Goal: Task Accomplishment & Management: Complete application form

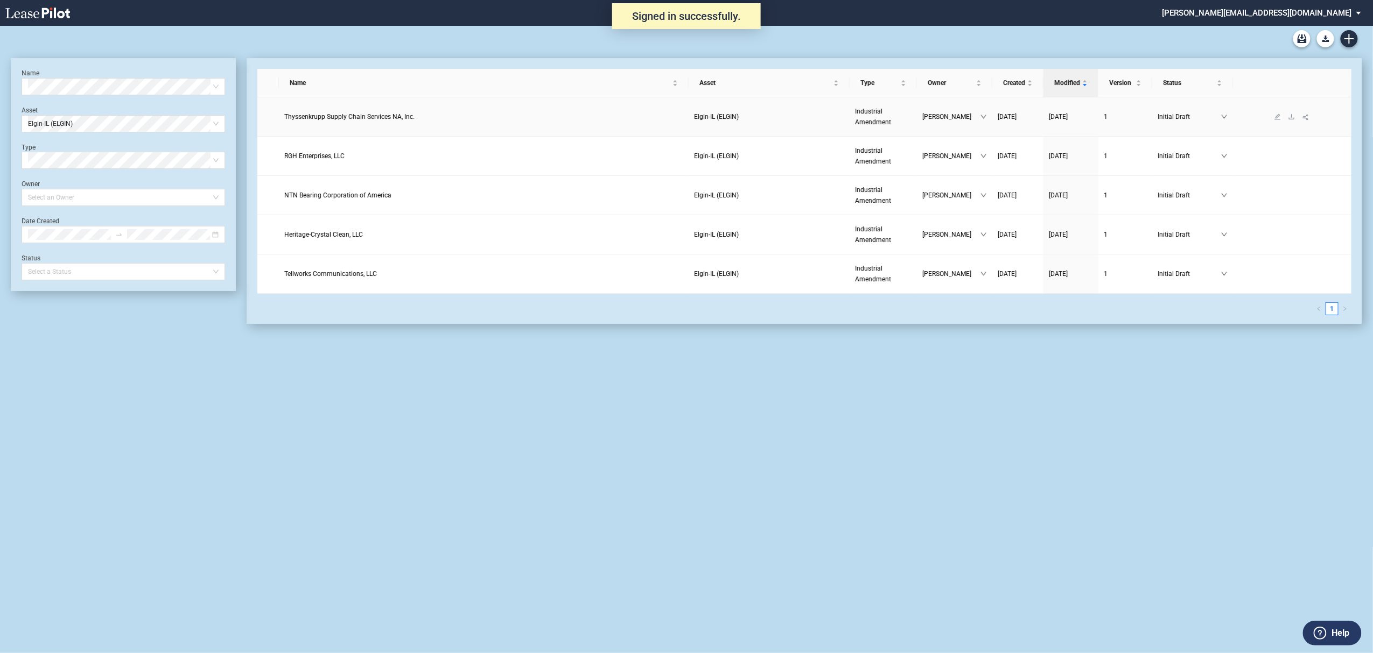
click at [382, 117] on span "Thyssenkrupp Supply Chain Services NA, Inc." at bounding box center [349, 117] width 130 height 8
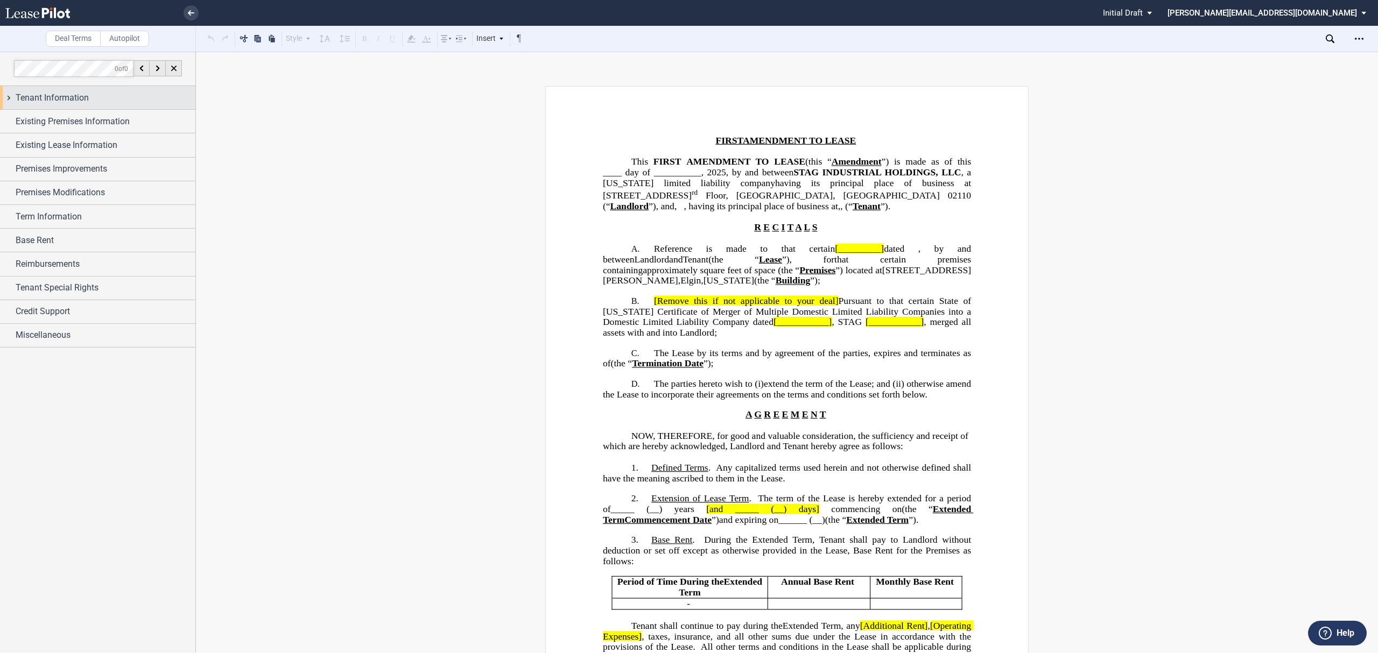
click at [89, 95] on div "Tenant Information" at bounding box center [106, 98] width 180 height 13
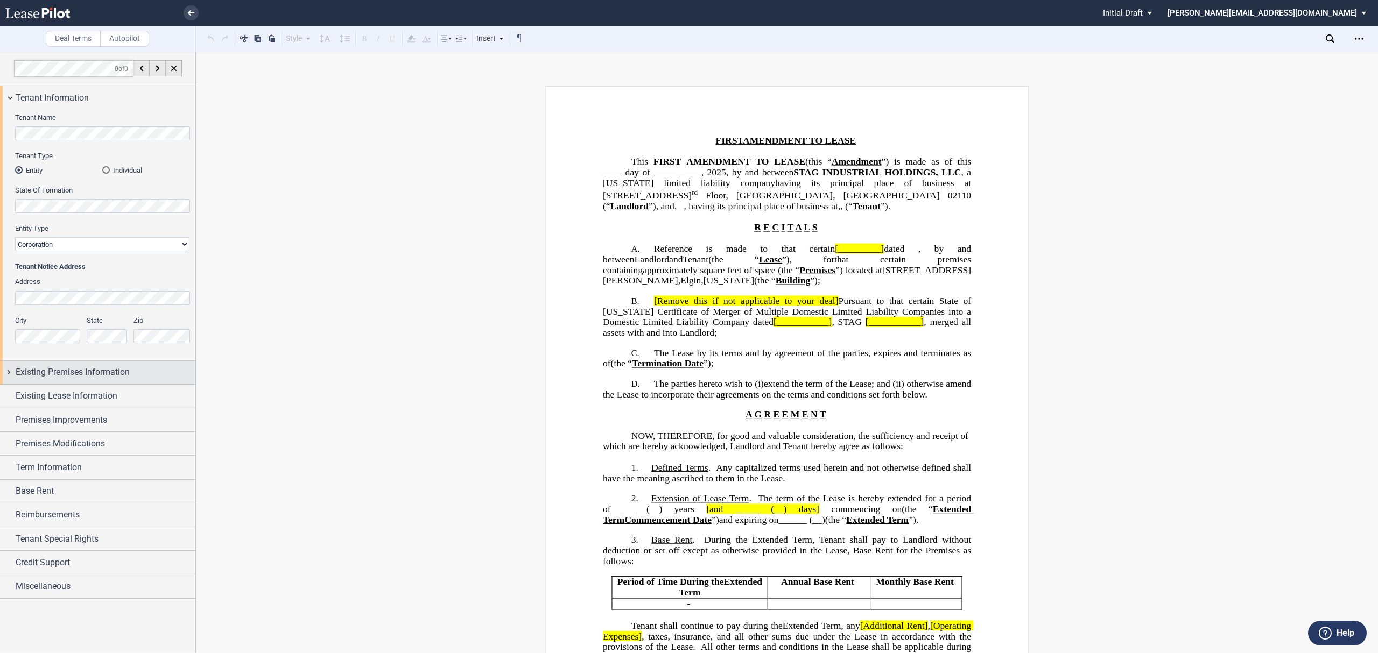
click at [111, 374] on span "Existing Premises Information" at bounding box center [73, 372] width 114 height 13
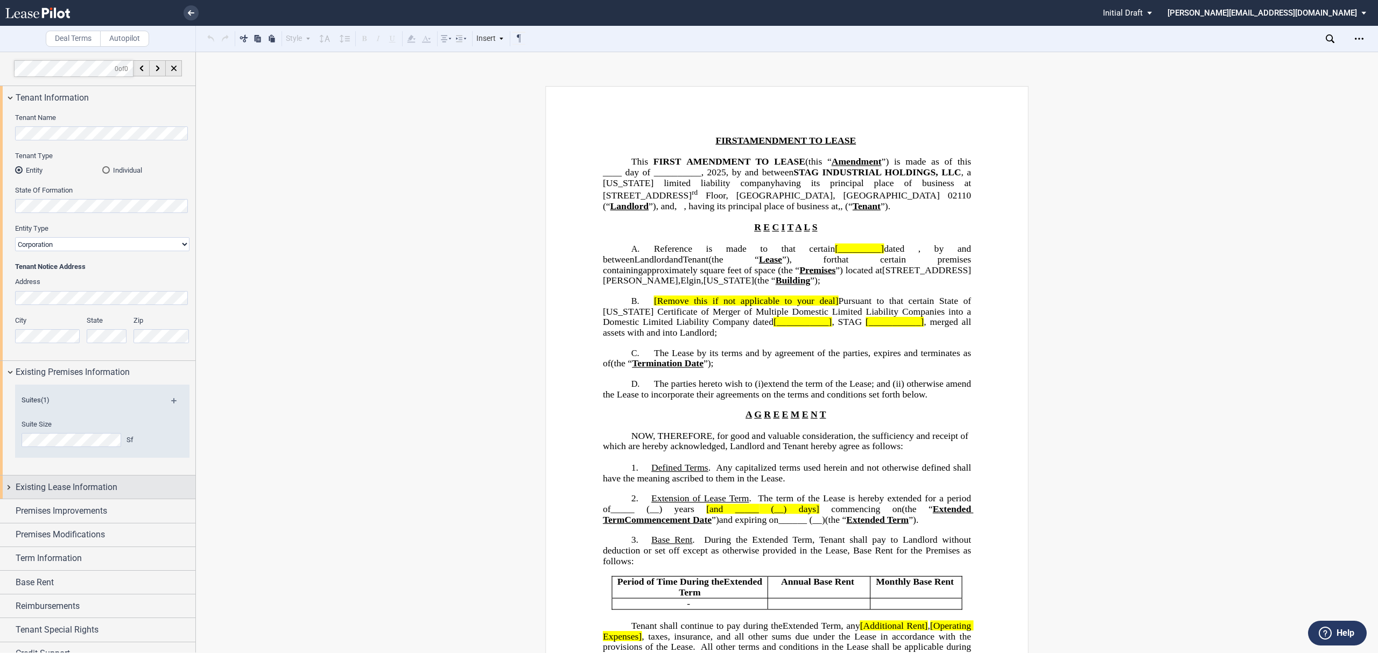
click at [106, 488] on span "Existing Lease Information" at bounding box center [67, 487] width 102 height 13
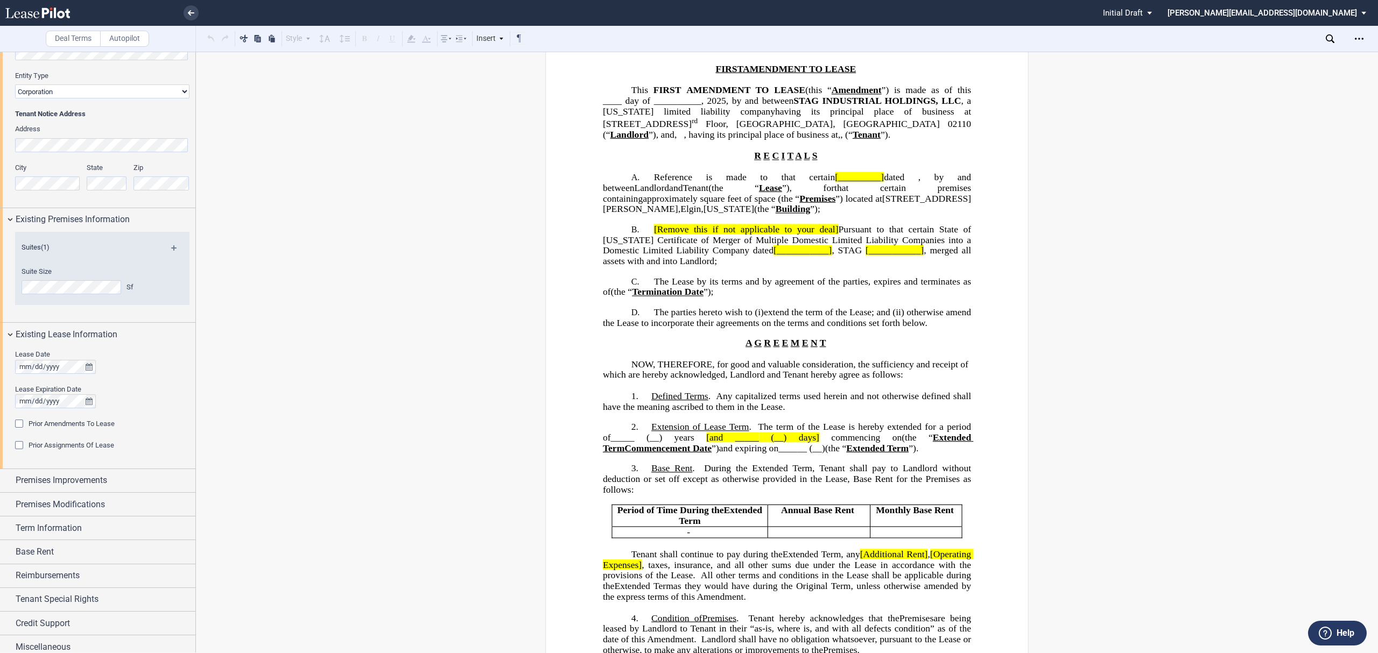
scroll to position [161, 0]
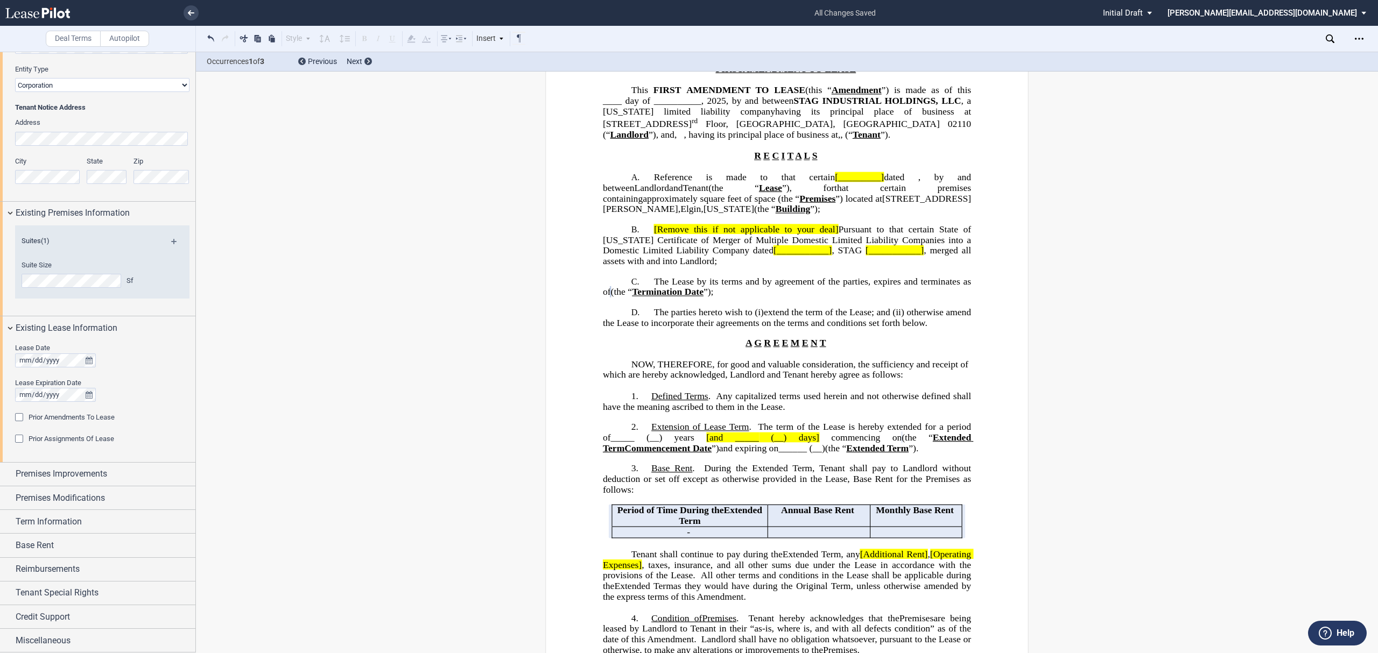
click at [18, 414] on div "Prior Amendments To Lease" at bounding box center [20, 418] width 11 height 11
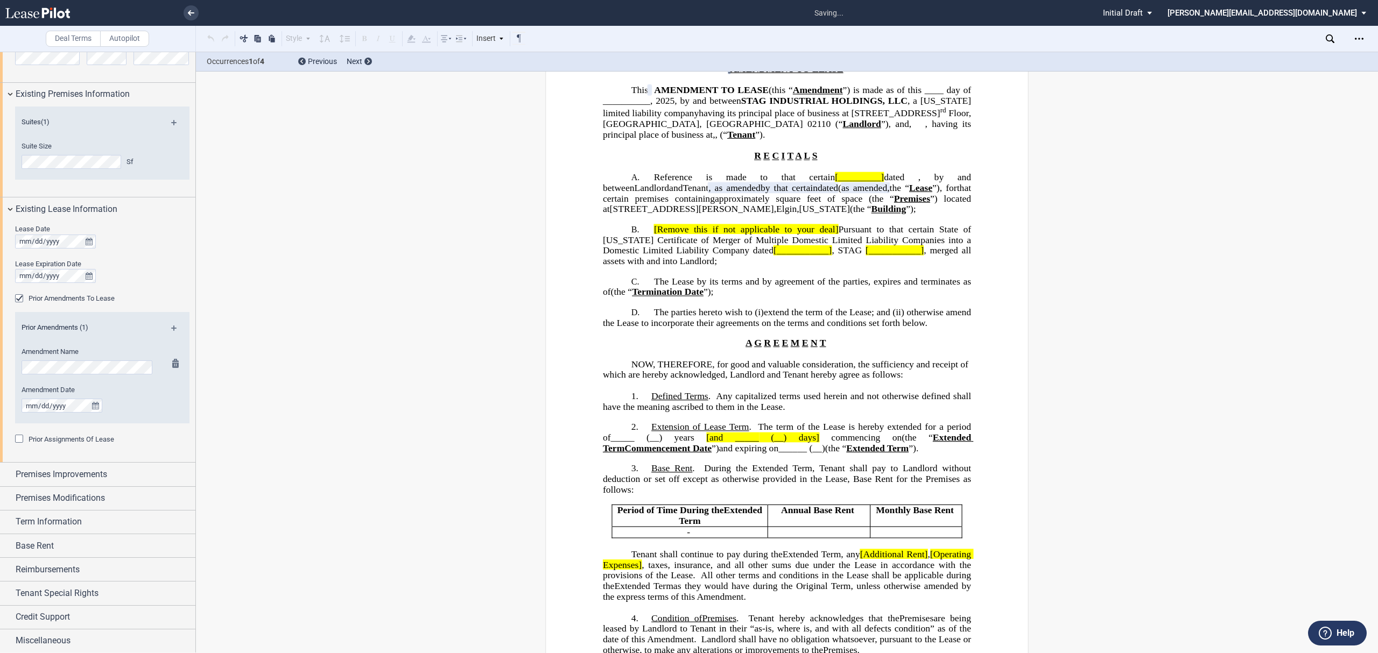
scroll to position [280, 0]
click at [172, 325] on md-icon at bounding box center [178, 331] width 15 height 13
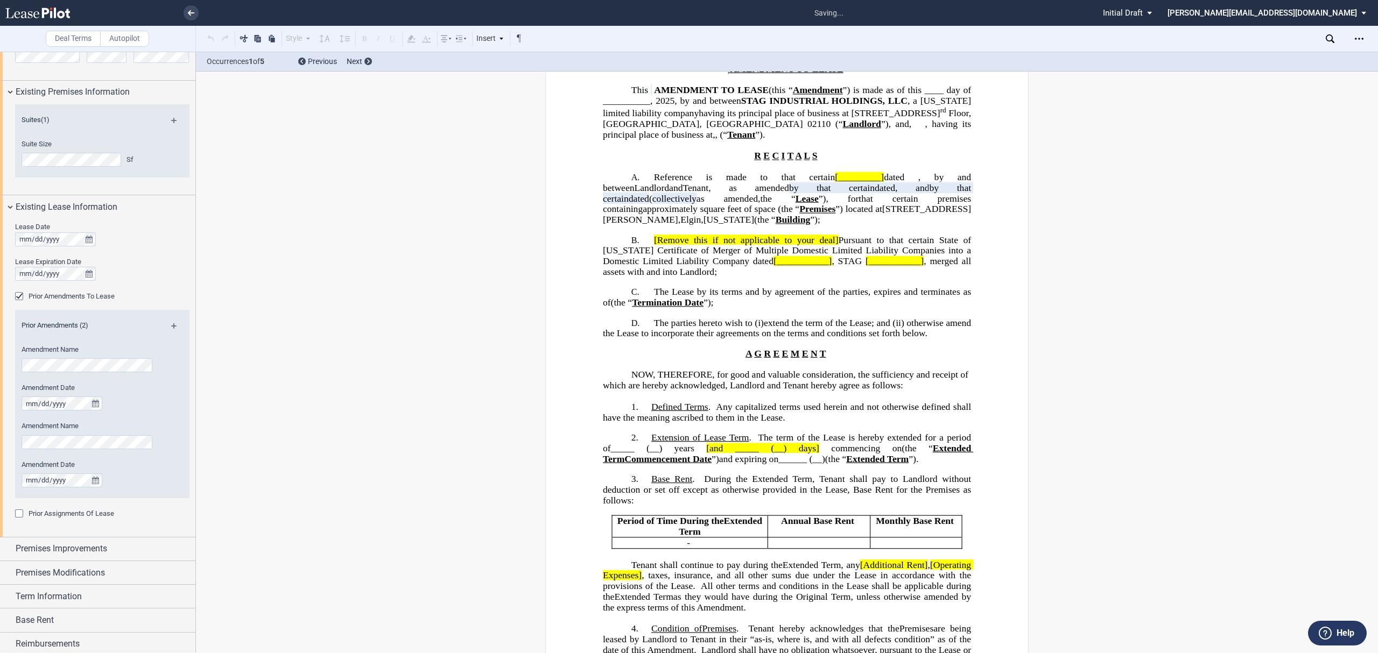
click at [171, 324] on md-icon at bounding box center [178, 330] width 15 height 13
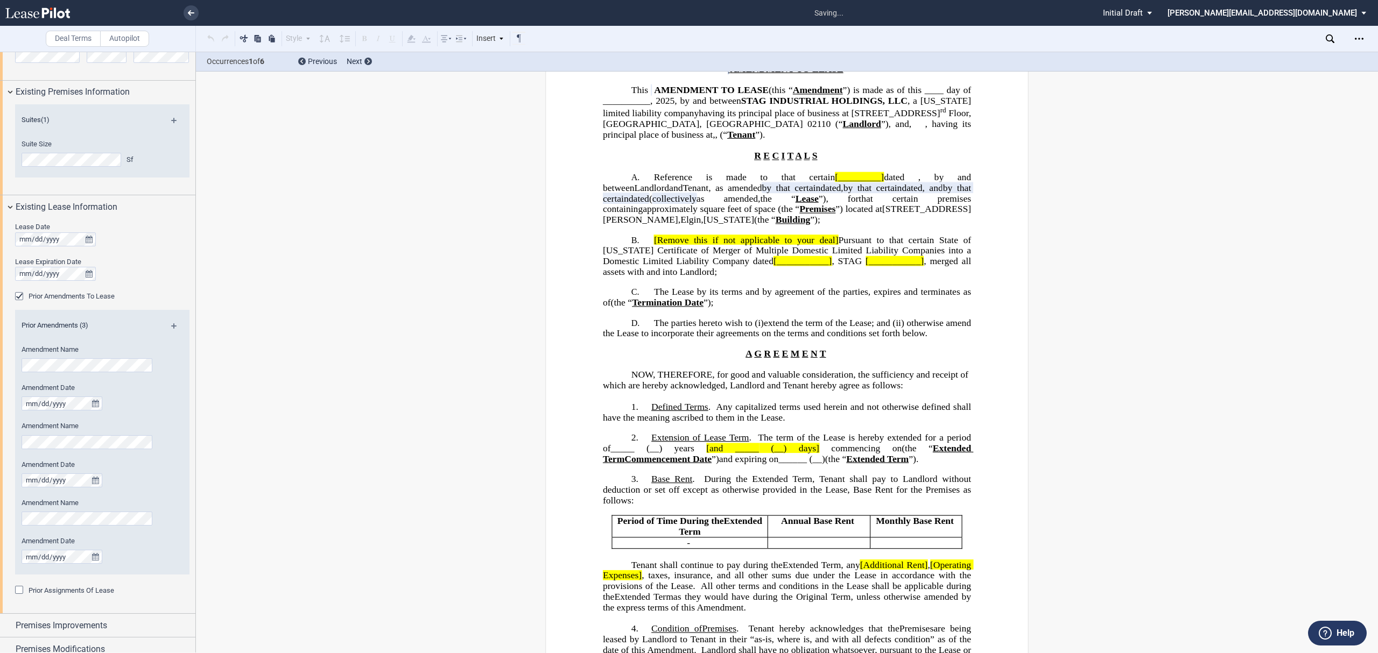
click at [171, 324] on md-icon at bounding box center [178, 330] width 15 height 13
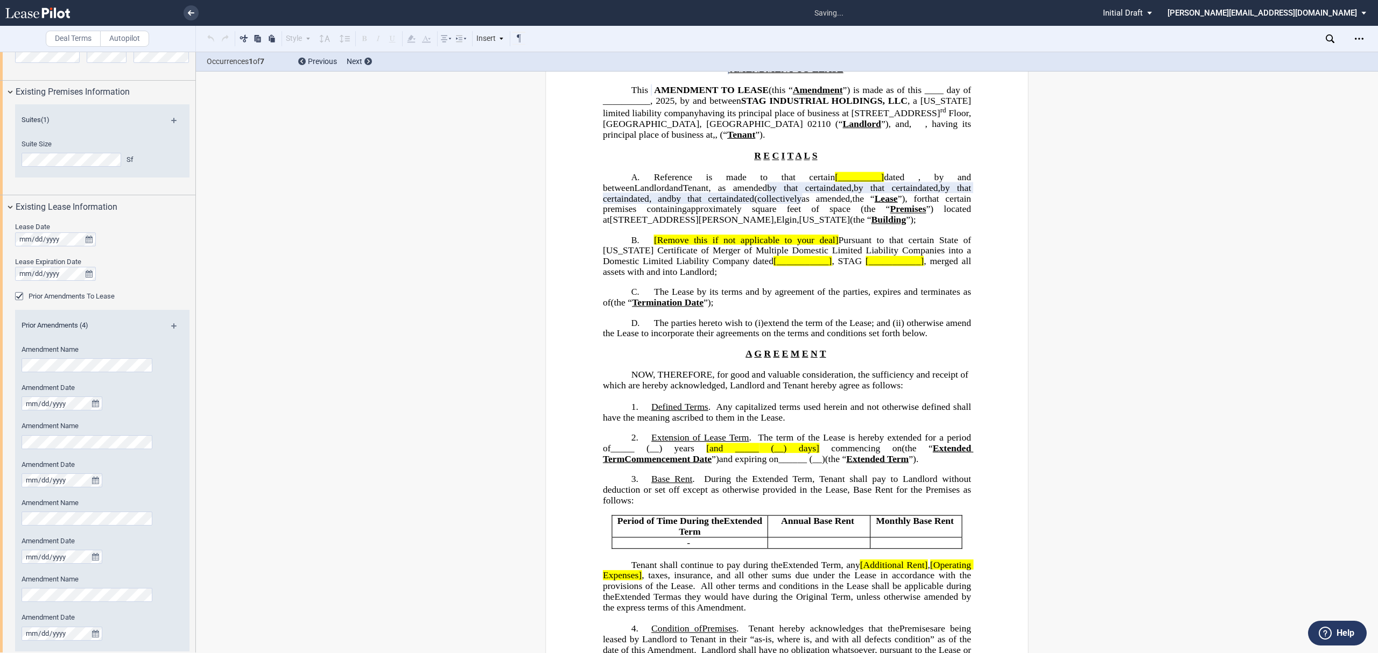
click at [171, 325] on md-icon at bounding box center [178, 330] width 15 height 13
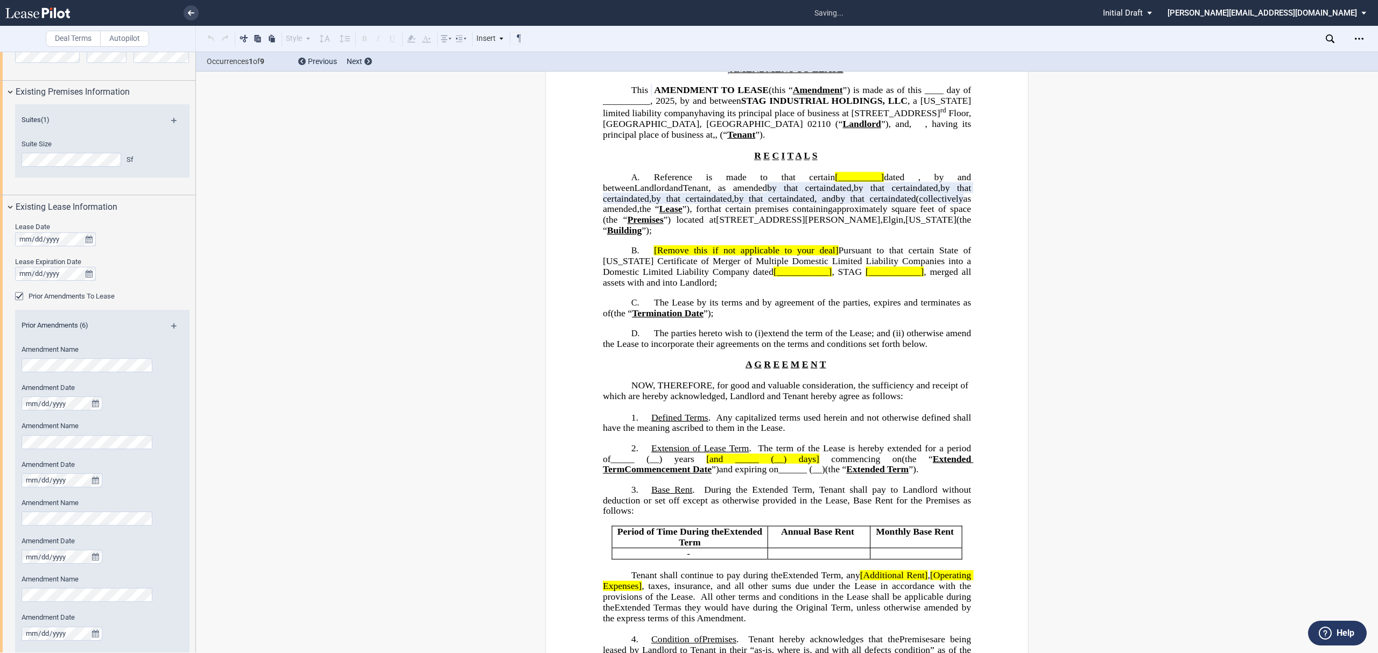
click at [171, 325] on md-icon at bounding box center [178, 330] width 15 height 13
click at [0, 449] on div "Lease Date Lease Expiration Date Prior Amendments To Lease Prior Amendments (7)…" at bounding box center [97, 569] width 195 height 701
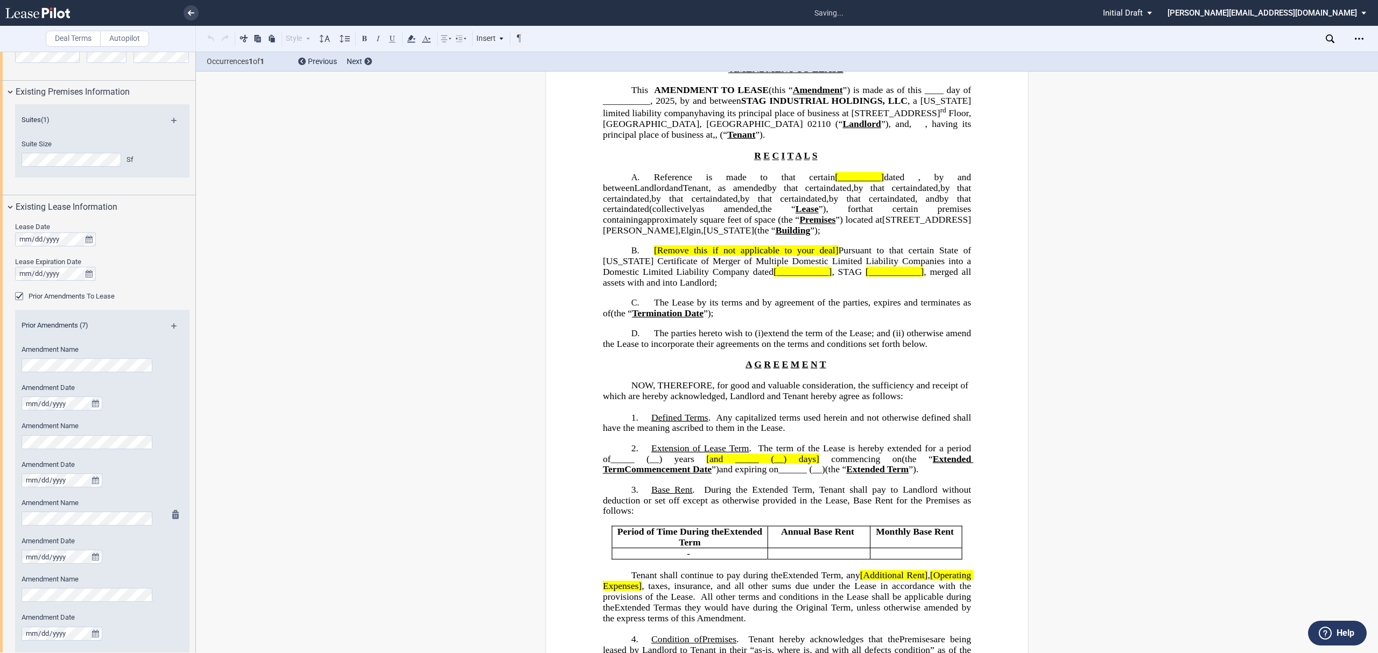
click at [6, 519] on div "Lease Date Lease Expiration Date Prior Amendments To Lease Prior Amendments (7)…" at bounding box center [97, 569] width 195 height 701
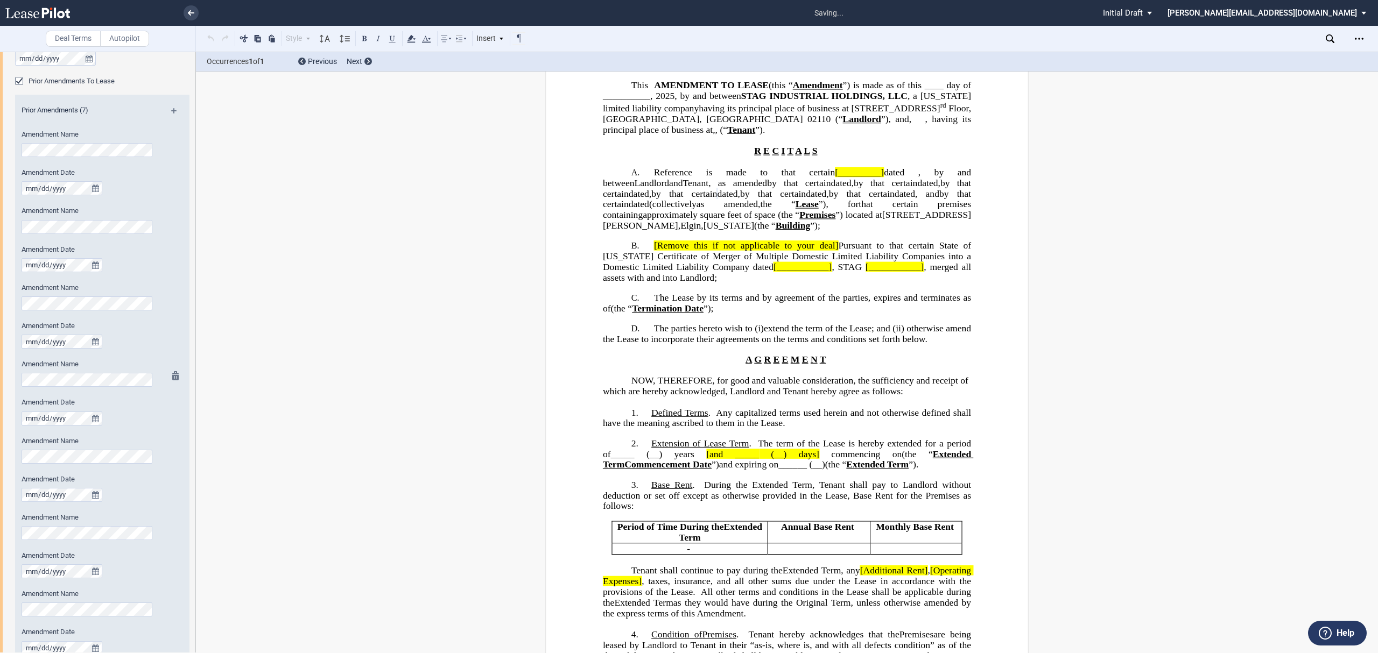
scroll to position [0, 0]
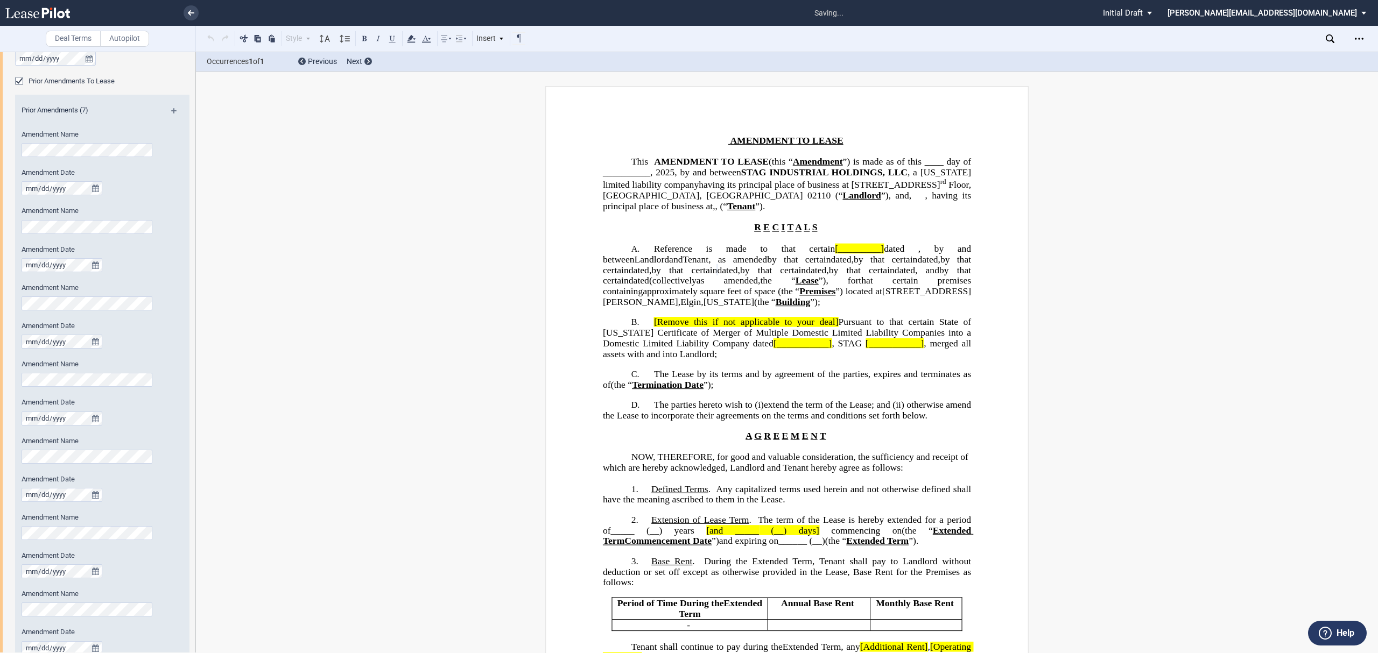
click at [4, 381] on div "Lease Date Lease Expiration Date Prior Amendments To Lease Prior Amendments (7)…" at bounding box center [97, 353] width 195 height 701
click at [0, 446] on div "Lease Date Lease Expiration Date Prior Amendments To Lease Prior Amendments (7)…" at bounding box center [97, 353] width 195 height 701
click at [3, 536] on div "Lease Date Lease Expiration Date Prior Amendments To Lease Prior Amendments (7)…" at bounding box center [97, 353] width 195 height 701
drag, startPoint x: 298, startPoint y: 562, endPoint x: 216, endPoint y: 597, distance: 89.0
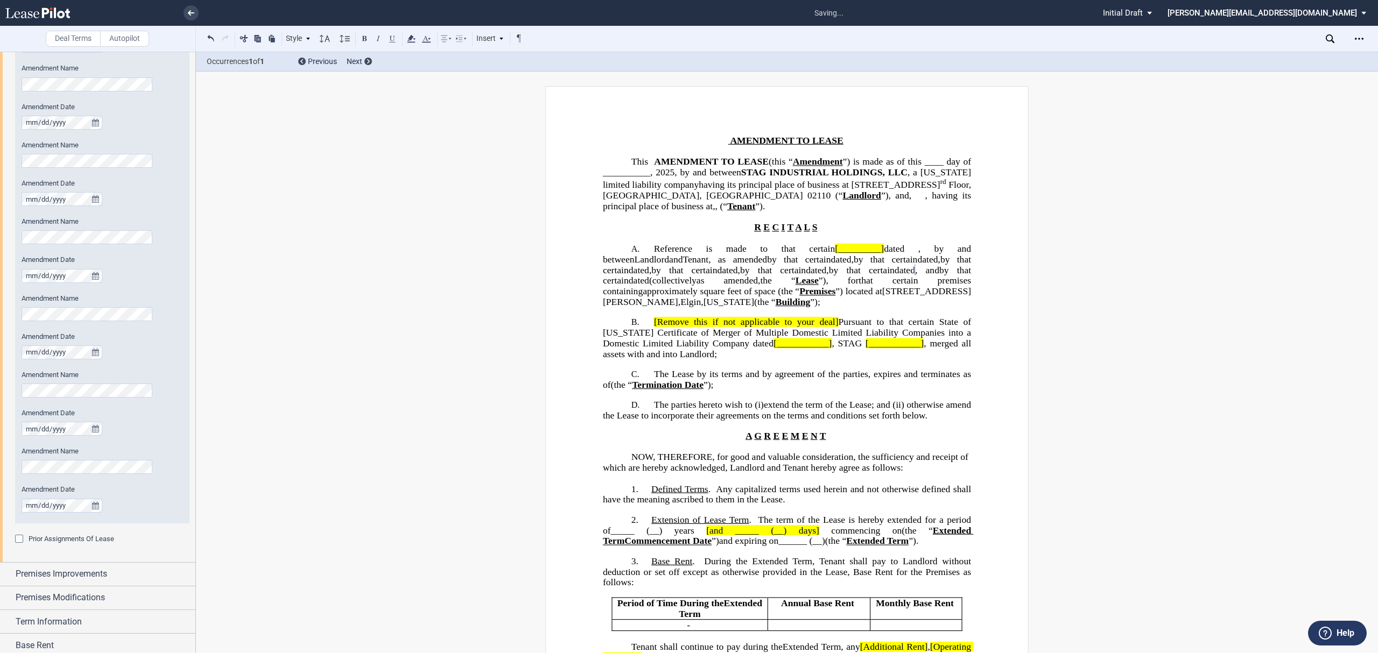
scroll to position [639, 0]
click at [172, 463] on md-icon at bounding box center [178, 464] width 13 height 13
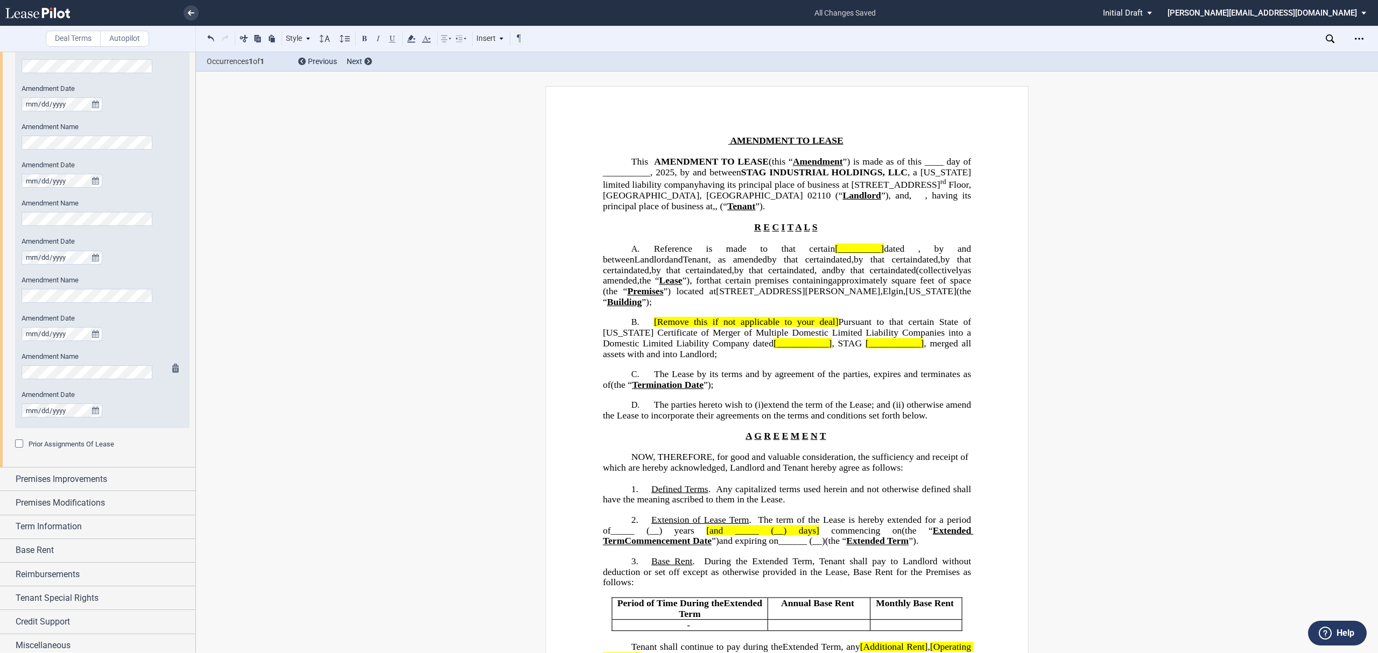
scroll to position [664, 0]
click at [734, 360] on p "B. [Remove this if not applicable to your deal] Pursuant to that certain State …" at bounding box center [787, 338] width 368 height 43
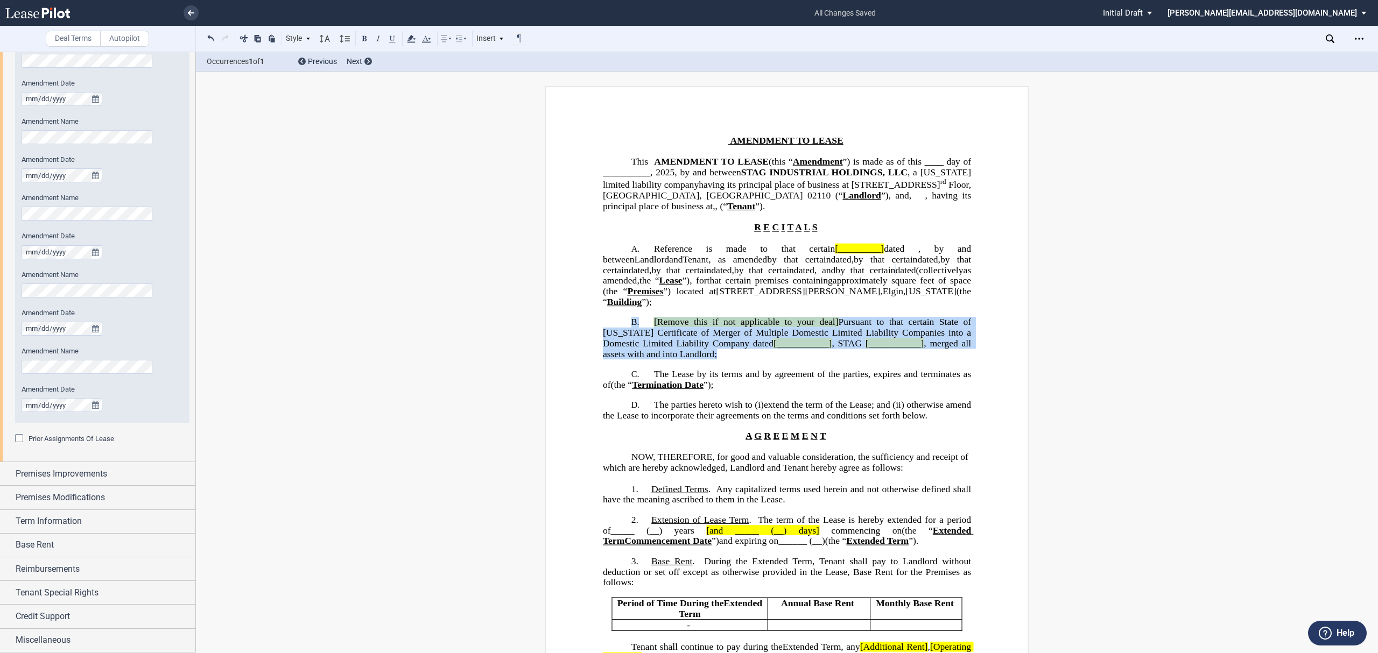
drag, startPoint x: 725, startPoint y: 426, endPoint x: 805, endPoint y: 370, distance: 98.3
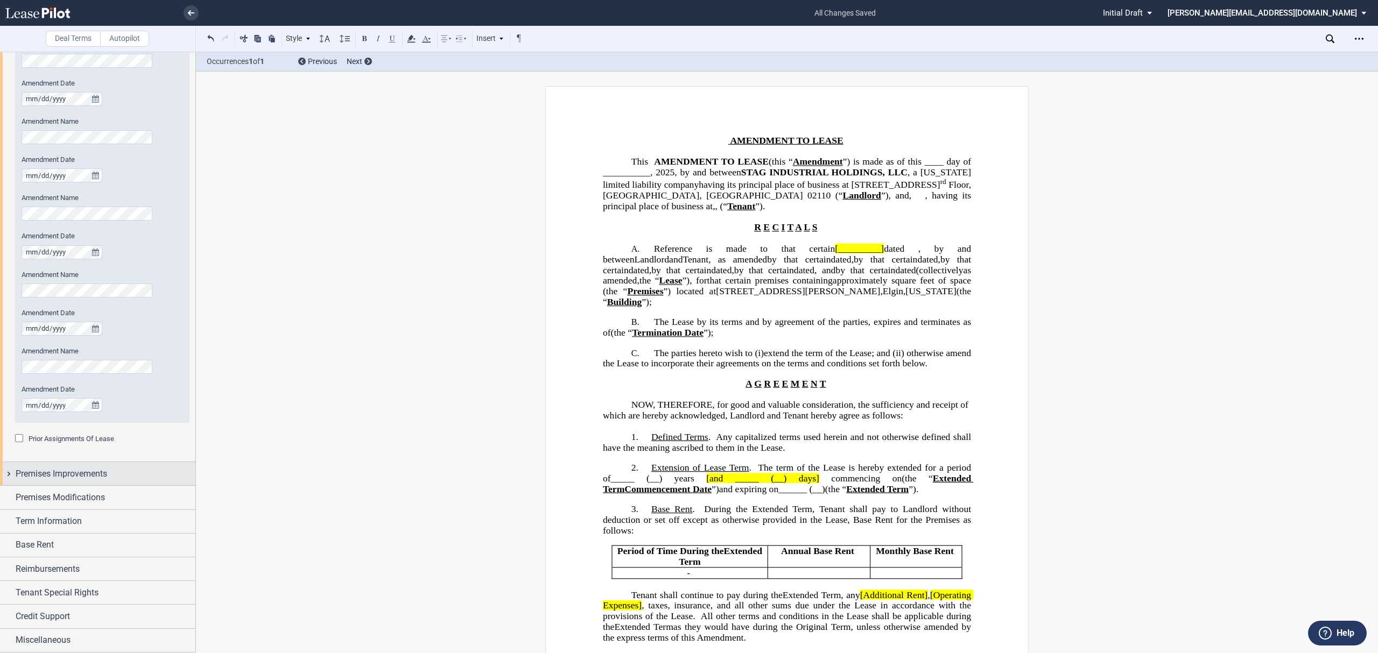
click at [104, 470] on span "Premises Improvements" at bounding box center [62, 474] width 92 height 13
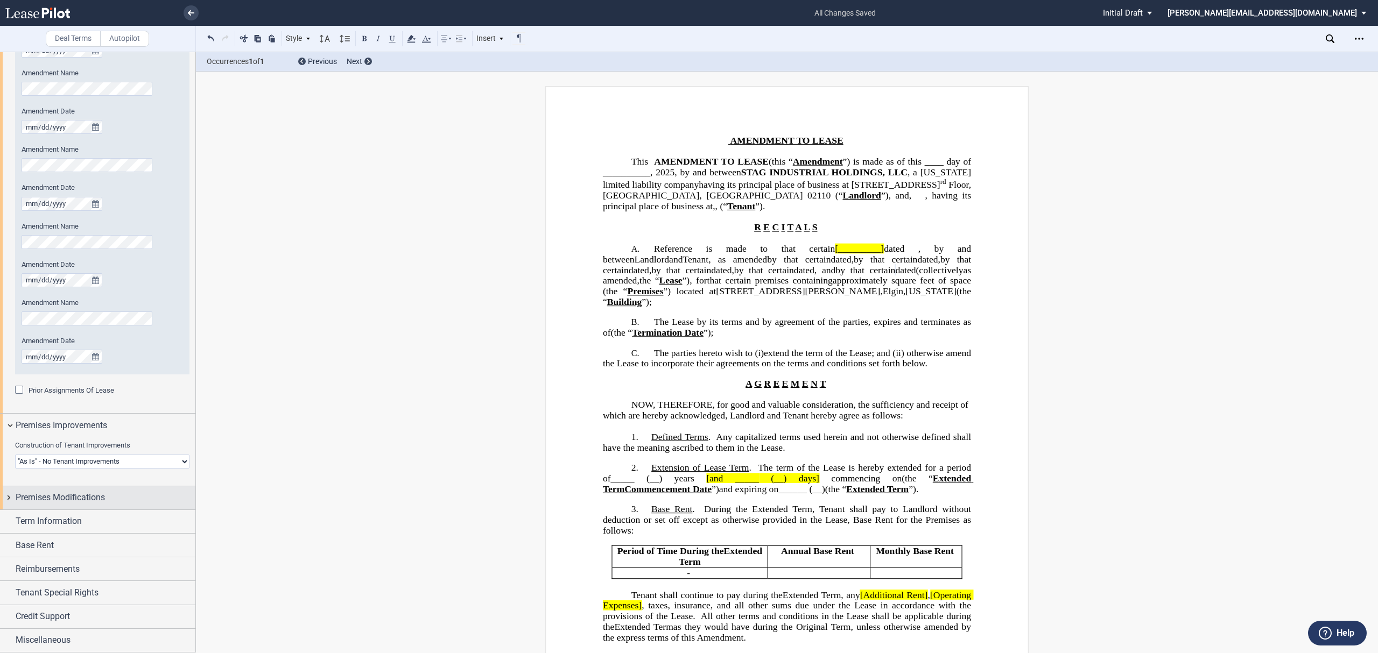
click at [89, 496] on span "Premises Modifications" at bounding box center [60, 497] width 89 height 13
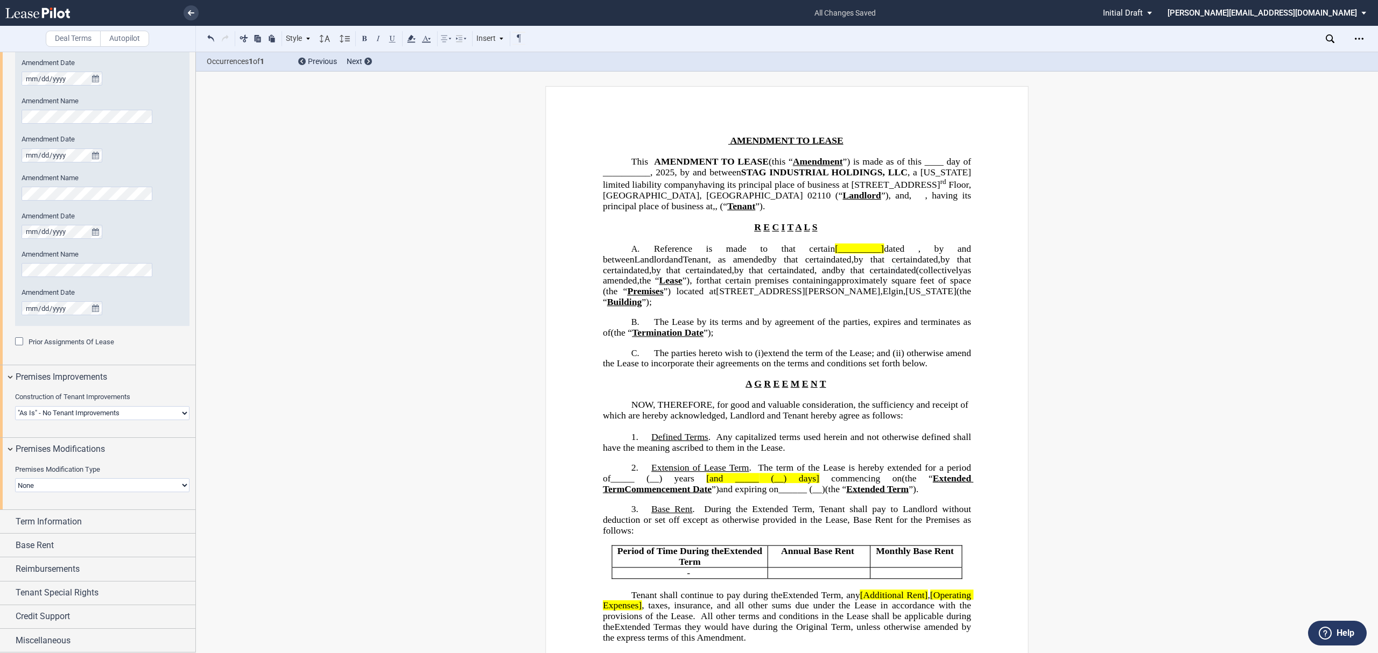
click at [160, 480] on select "None Expansion Reduction Termination" at bounding box center [102, 486] width 174 height 14
click at [160, 455] on div "Premises Modifications" at bounding box center [97, 449] width 195 height 23
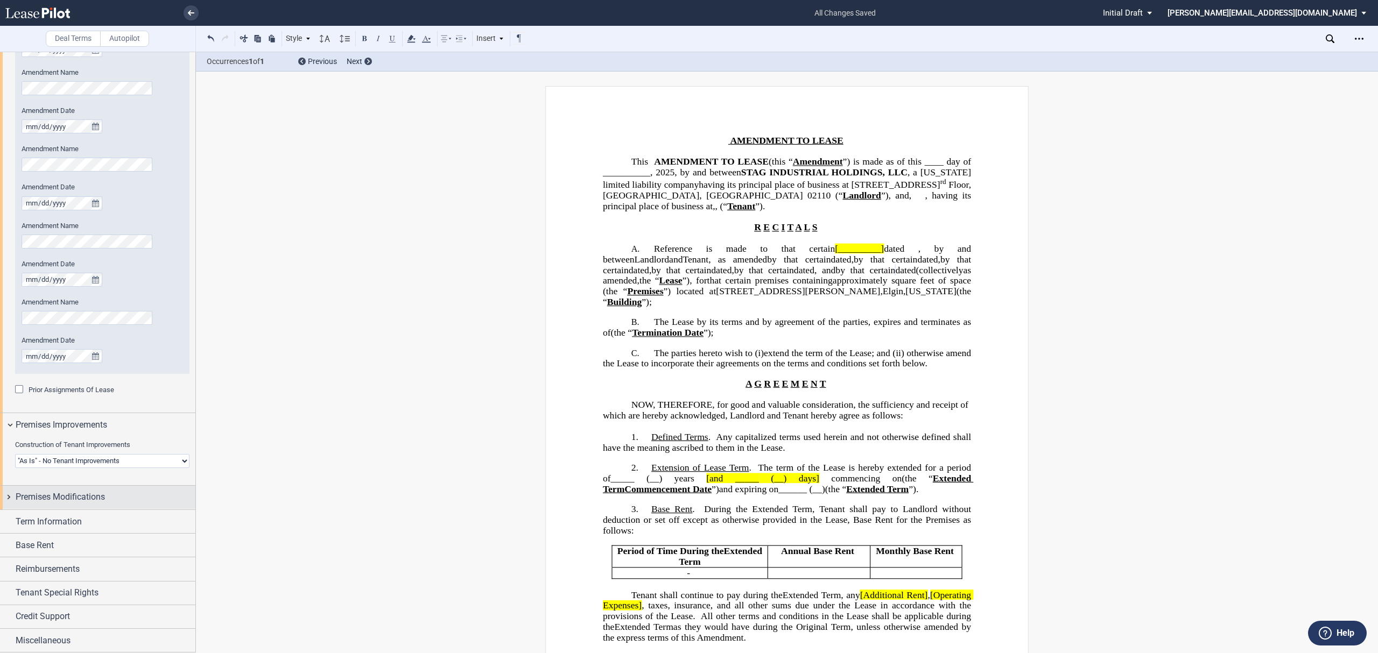
click at [150, 491] on div "Premises Modifications" at bounding box center [106, 497] width 180 height 13
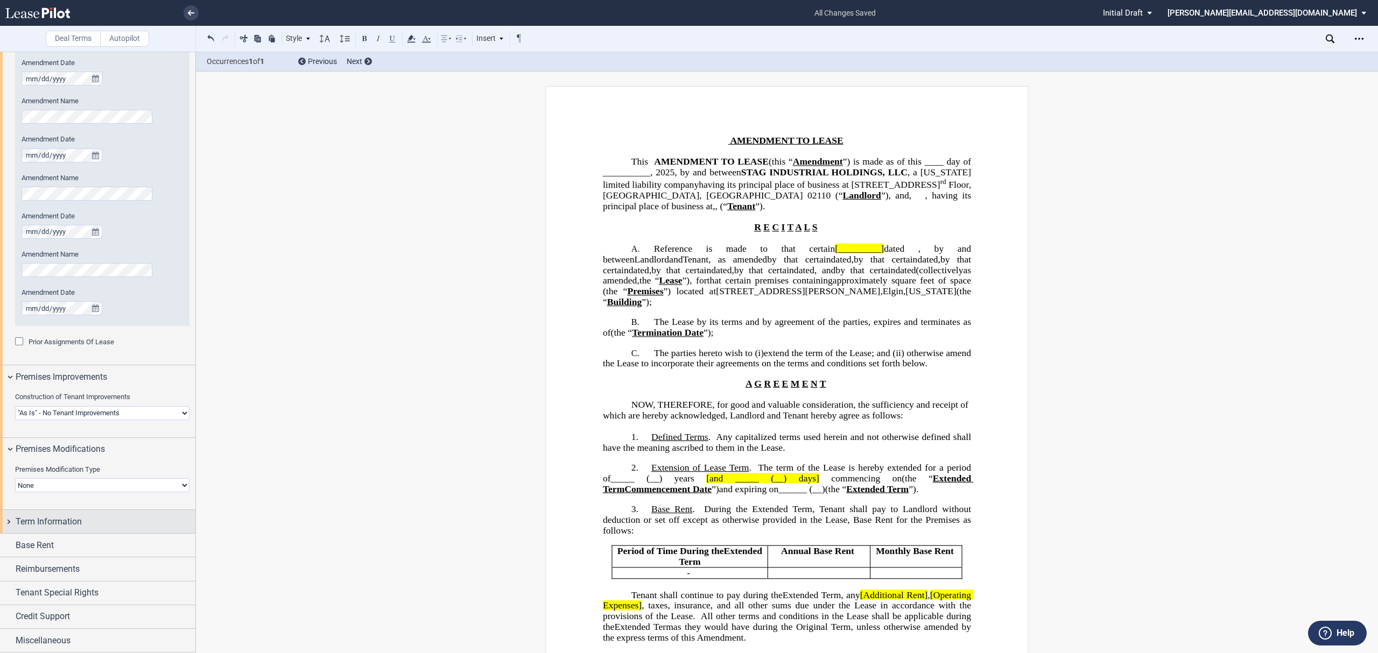
click at [121, 516] on div "Term Information" at bounding box center [106, 522] width 180 height 13
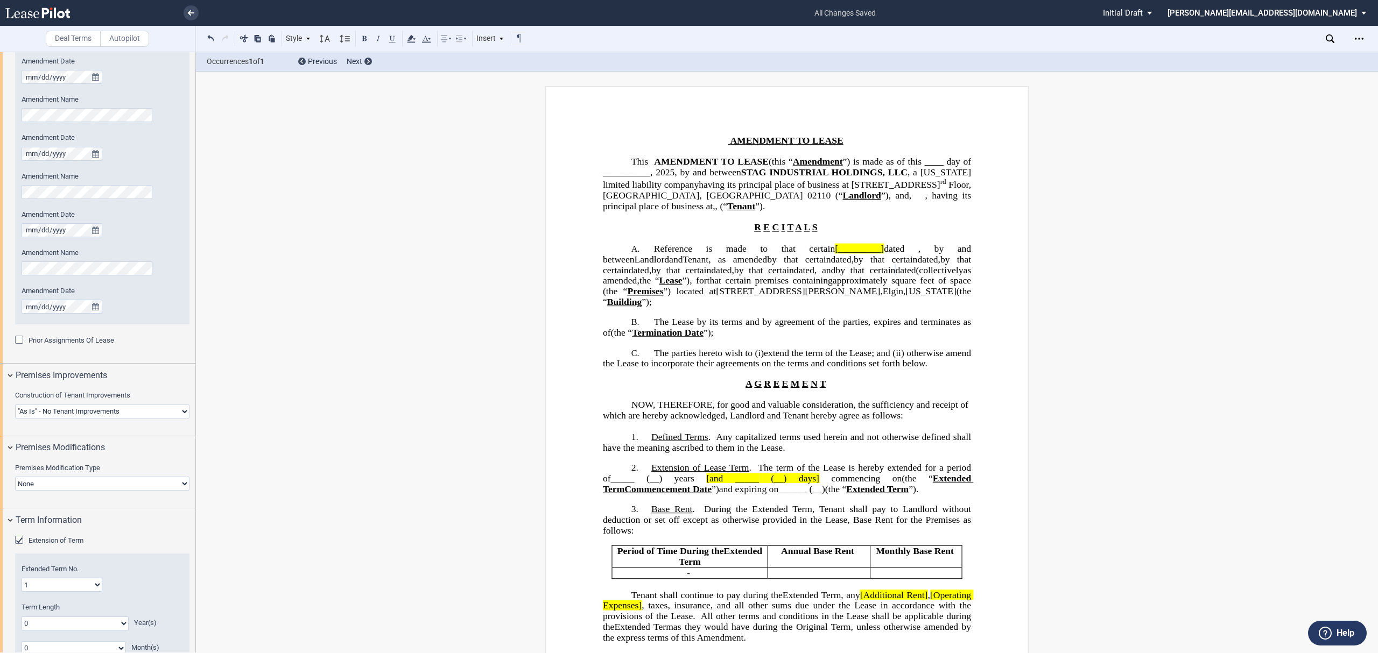
scroll to position [976, 0]
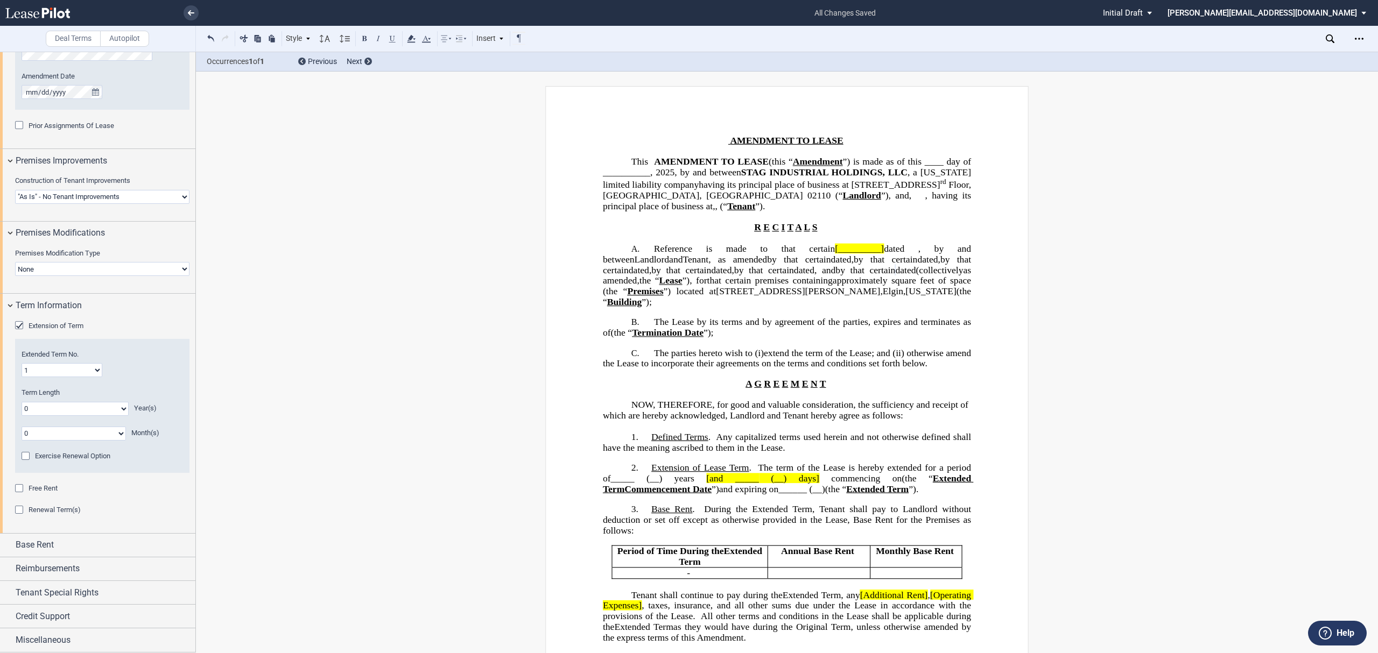
click at [80, 325] on span "Extension of Term" at bounding box center [56, 326] width 55 height 8
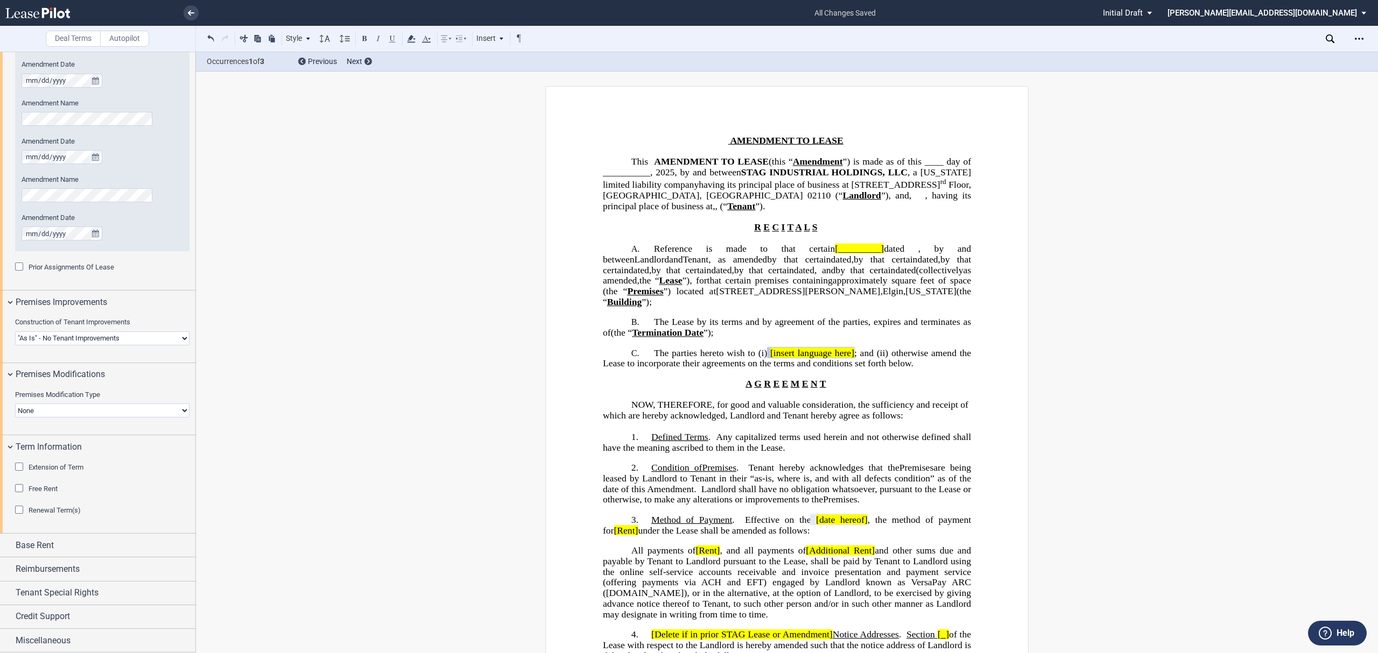
click at [61, 466] on span "Extension of Term" at bounding box center [56, 467] width 55 height 8
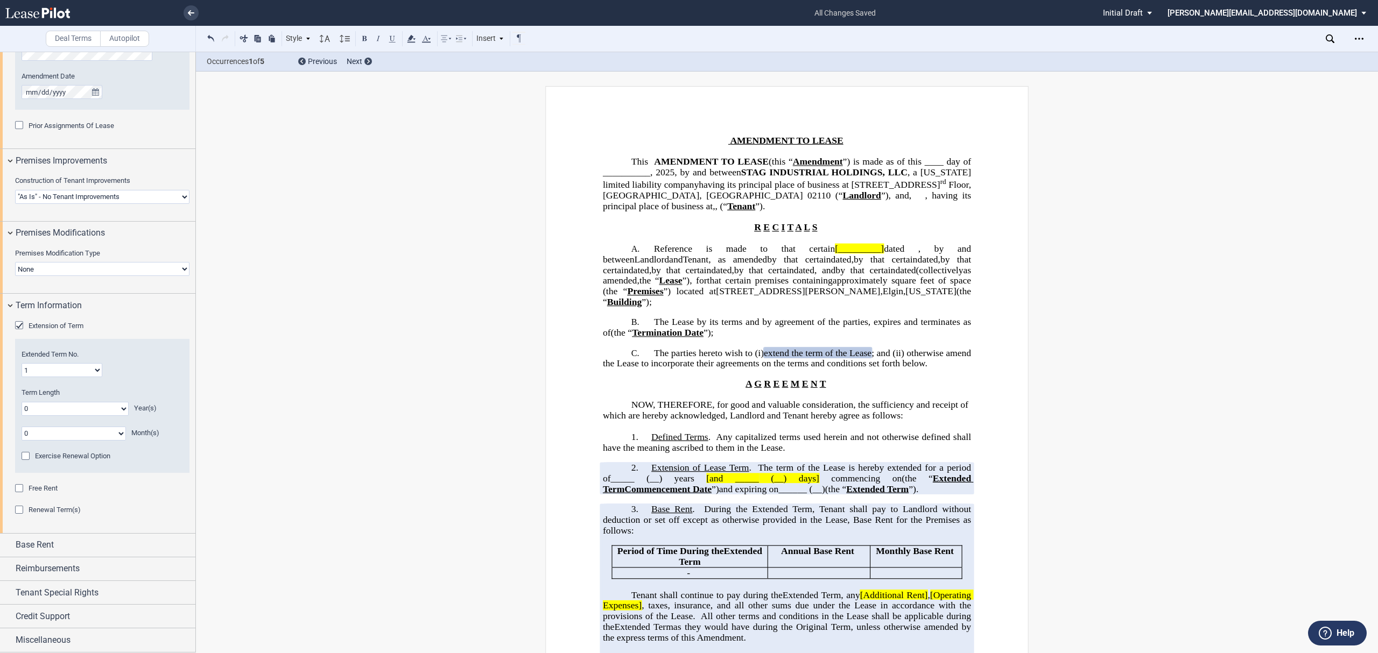
click at [62, 459] on span "Exercise Renewal Option" at bounding box center [72, 456] width 75 height 8
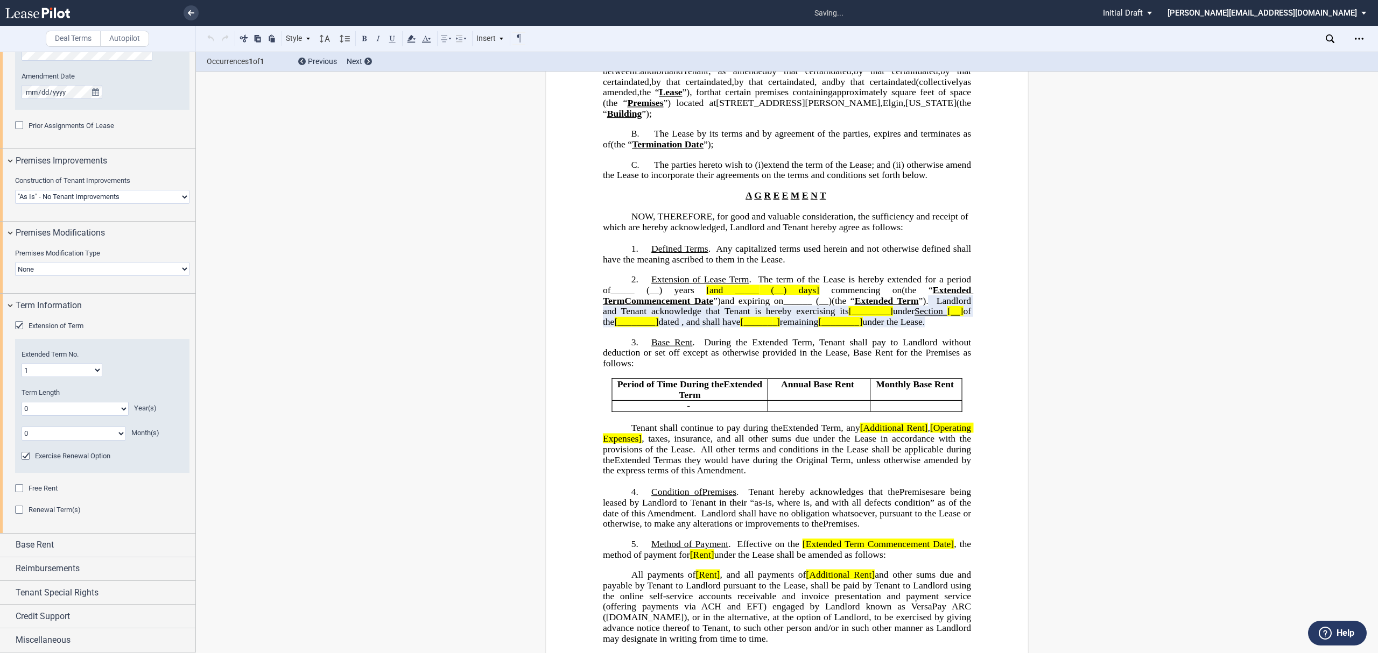
scroll to position [270, 0]
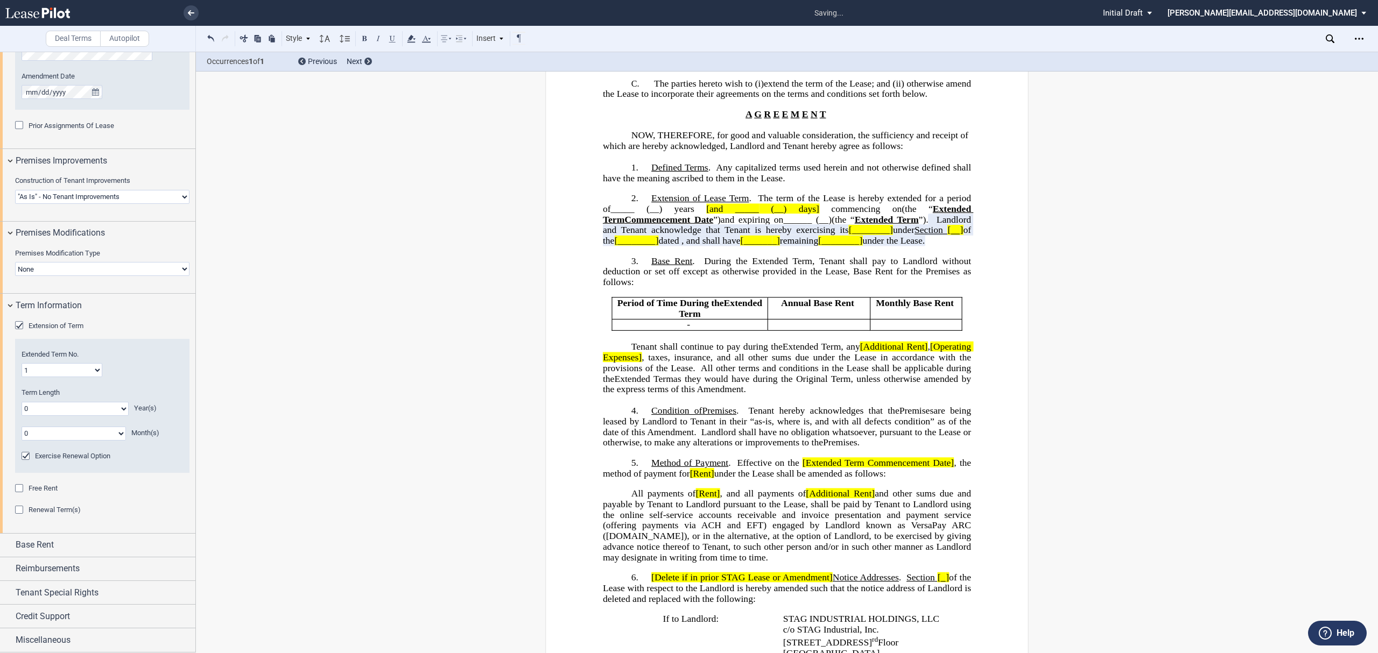
click at [62, 459] on span "Exercise Renewal Option" at bounding box center [72, 456] width 75 height 8
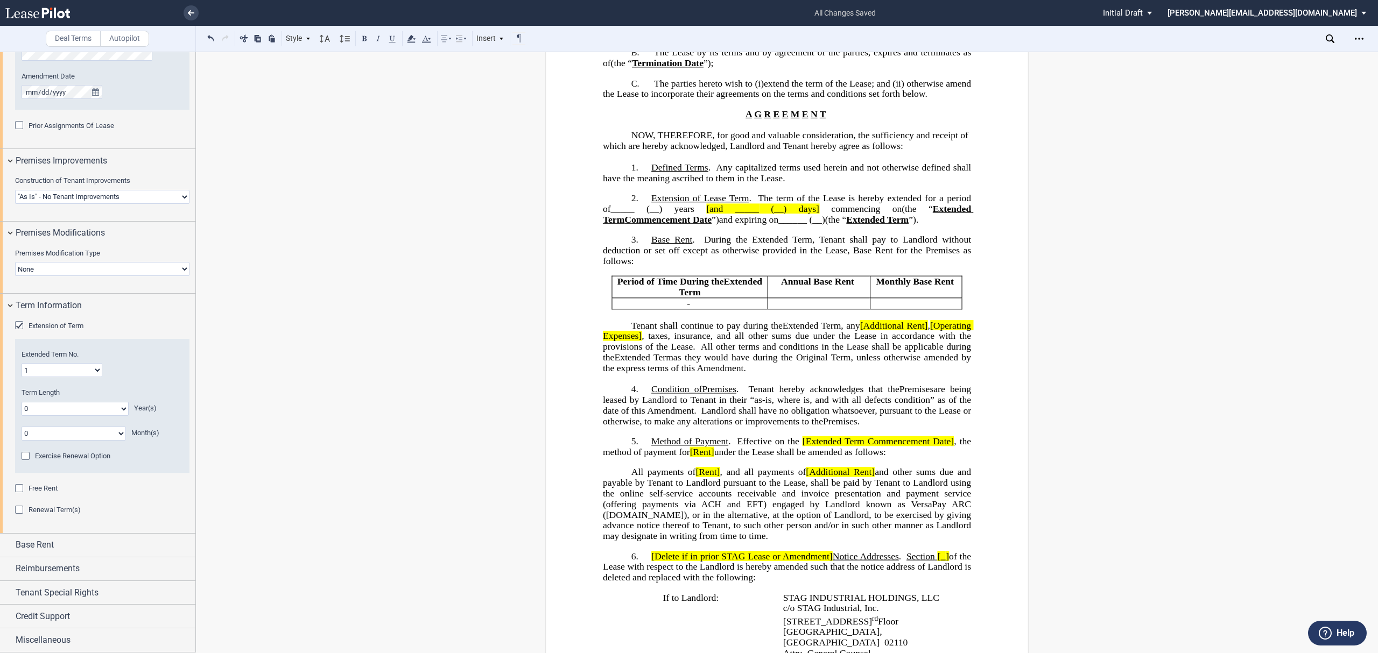
click at [61, 410] on select "0 1 2 3 4 5 6 7 8 9 10 11 12 13 14 15 16 17 18 19 20" at bounding box center [75, 409] width 107 height 14
click at [117, 410] on select "0 1 2 3 4 5 6 7 8 9 10 11 12 13 14 15 16 17 18 19 20" at bounding box center [75, 409] width 107 height 14
click at [22, 402] on select "0 1 2 3 4 5 6 7 8 9 10 11 12 13 14 15 16 17 18 19 20" at bounding box center [75, 409] width 107 height 14
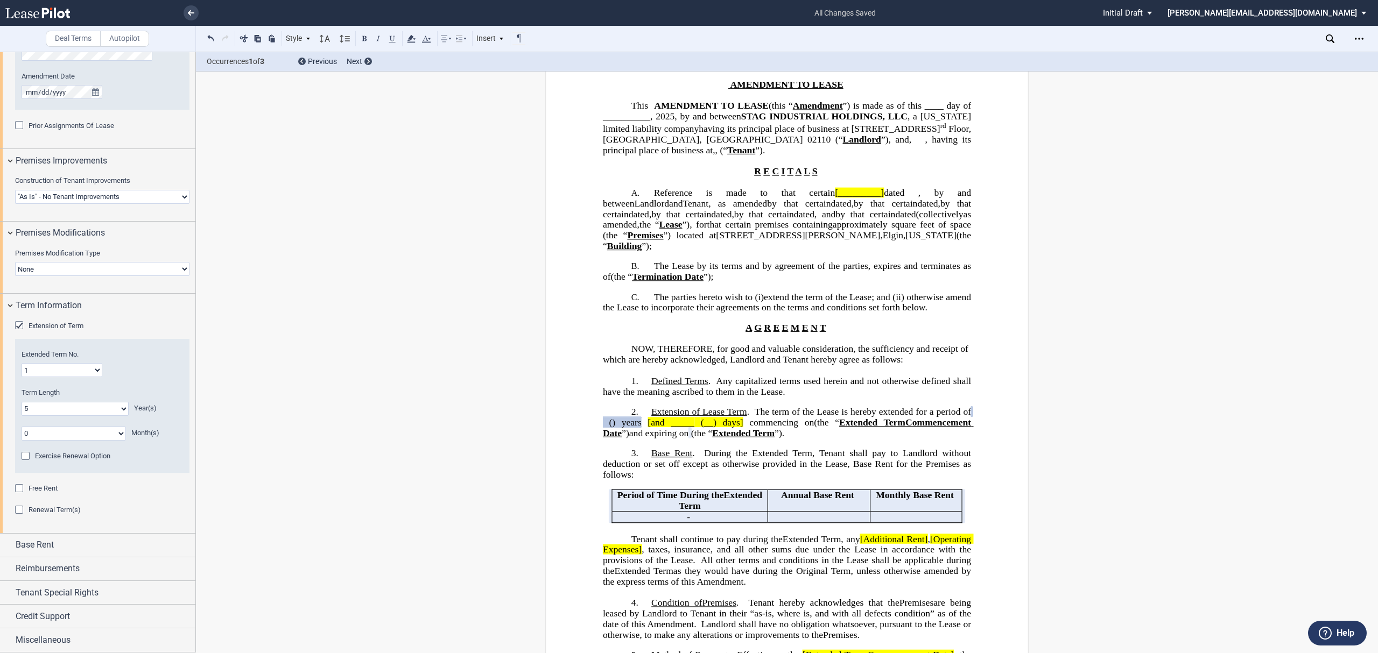
scroll to position [72, 0]
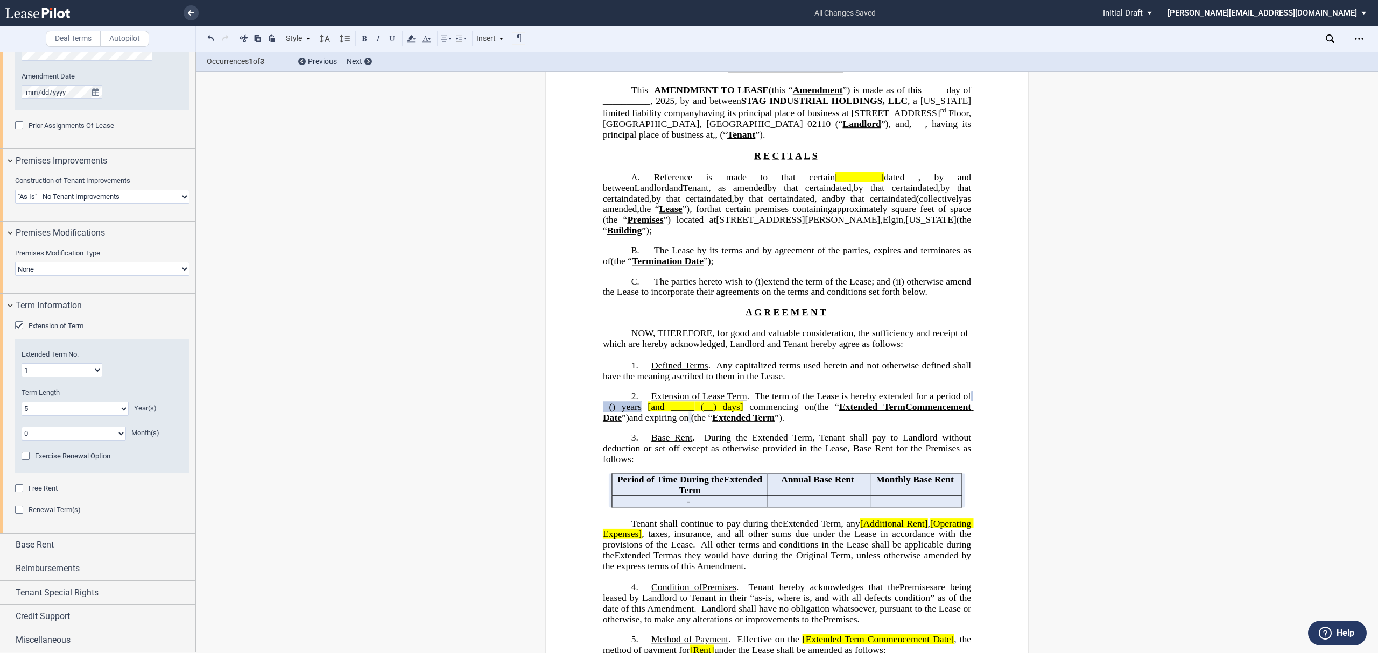
click at [119, 409] on select "0 1 2 3 4 5 6 7 8 9 10 11 12 13 14 15 16 17 18 19 20" at bounding box center [75, 409] width 107 height 14
click at [22, 402] on select "0 1 2 3 4 5 6 7 8 9 10 11 12 13 14 15 16 17 18 19 20" at bounding box center [75, 409] width 107 height 14
click at [123, 408] on select "0 1 2 3 4 5 6 7 8 9 10 11 12 13 14 15 16 17 18 19 20" at bounding box center [75, 409] width 107 height 14
select select "number:5"
click at [22, 402] on select "0 1 2 3 4 5 6 7 8 9 10 11 12 13 14 15 16 17 18 19 20" at bounding box center [75, 409] width 107 height 14
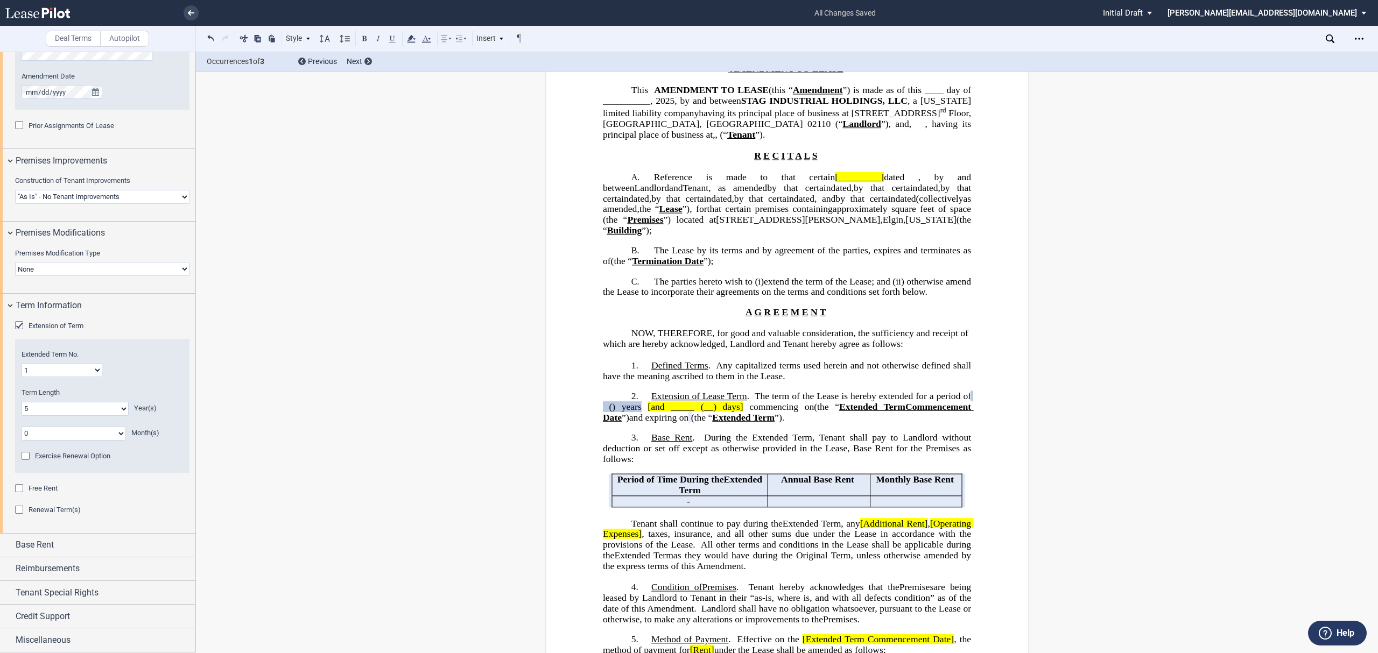
drag, startPoint x: 318, startPoint y: 393, endPoint x: 308, endPoint y: 395, distance: 9.8
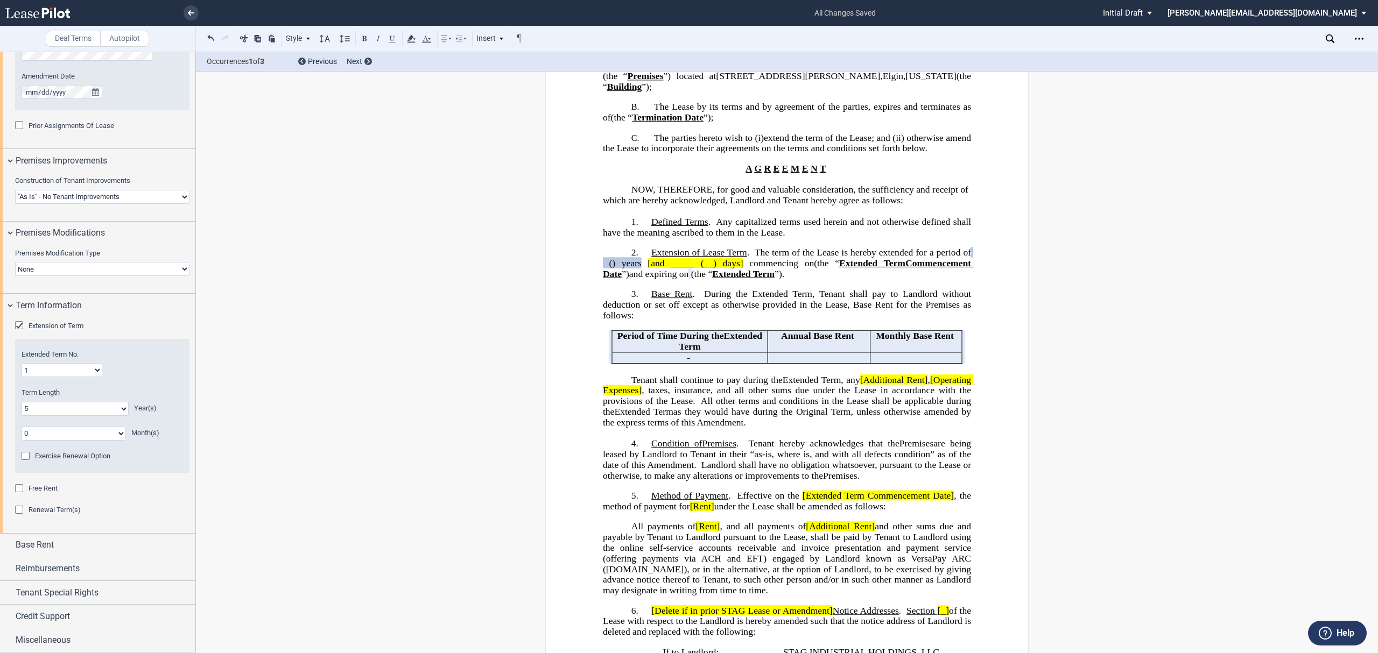
scroll to position [976, 0]
click at [22, 509] on div "Renewal Term(s)" at bounding box center [20, 511] width 11 height 11
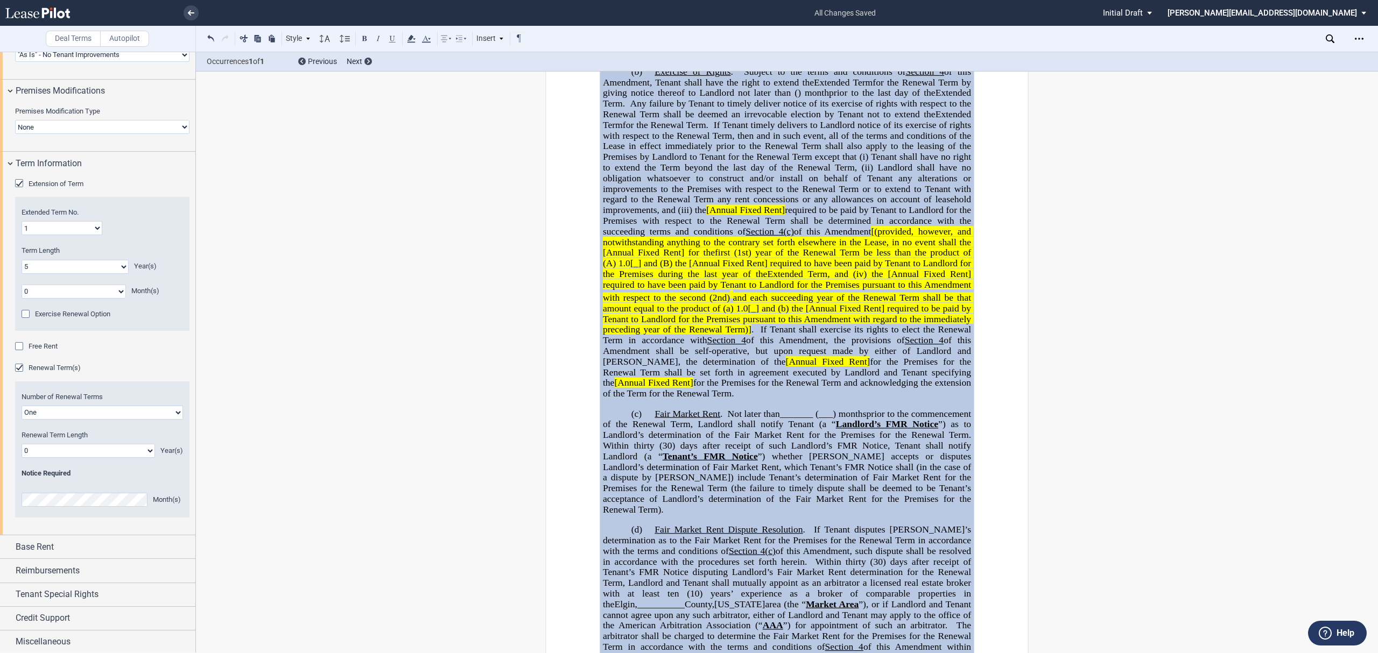
scroll to position [1120, 0]
click at [133, 447] on select "0 1 2 3 4 5 6 7 8 9 10 11 12 13 14 15 16 17 18 19 20" at bounding box center [88, 449] width 133 height 14
select select "number:5"
click at [22, 442] on select "0 1 2 3 4 5 6 7 8 9 10 11 12 13 14 15 16 17 18 19 20" at bounding box center [88, 449] width 133 height 14
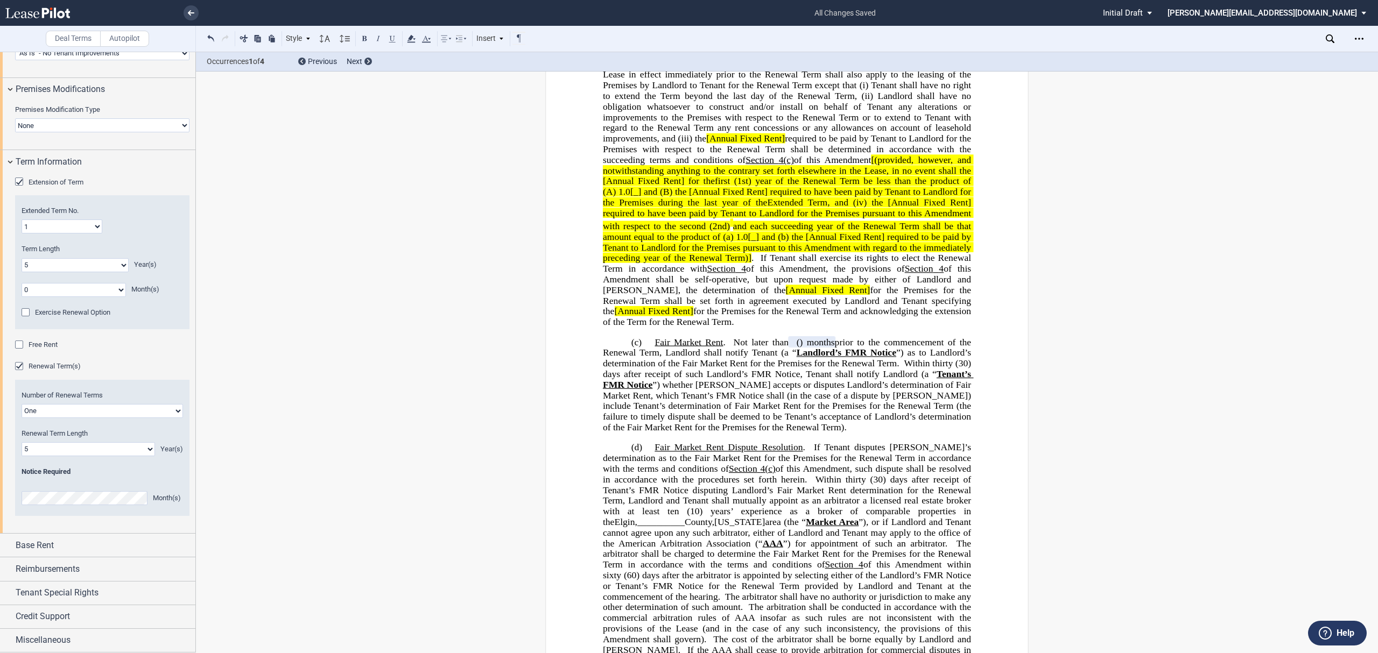
scroll to position [1121, 0]
click at [95, 541] on div "Base Rent" at bounding box center [106, 545] width 180 height 13
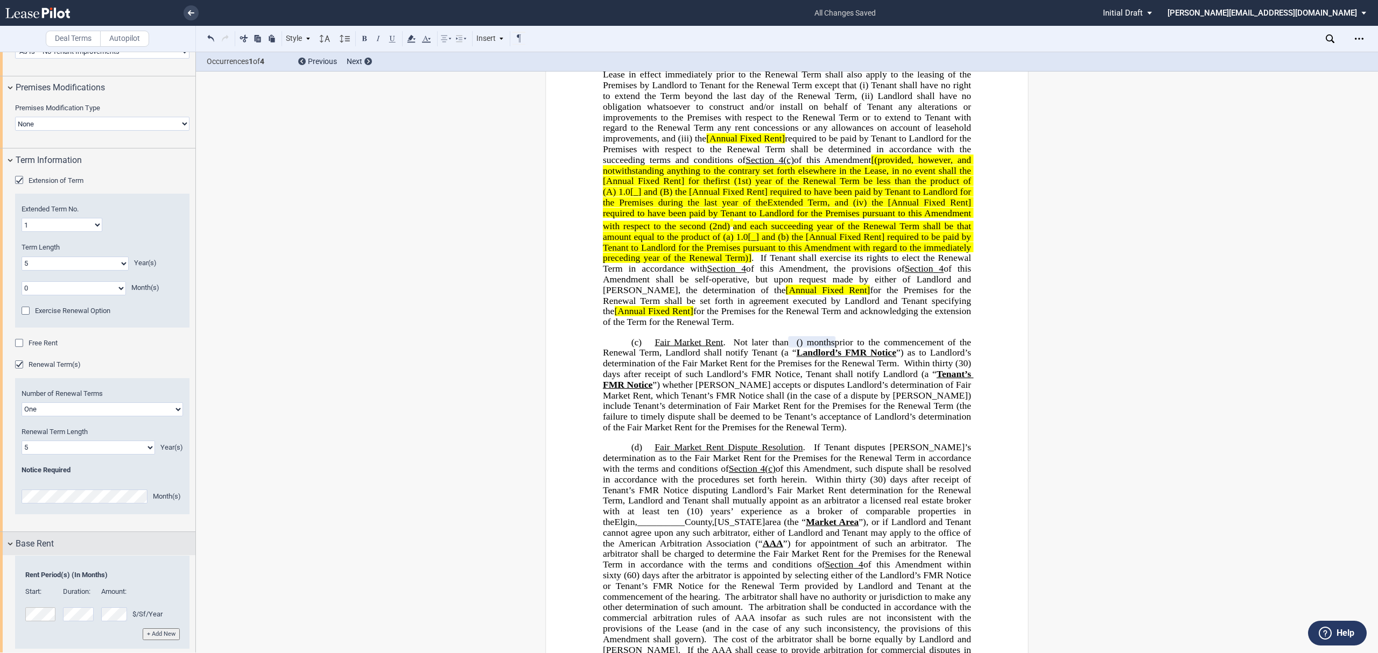
scroll to position [1231, 0]
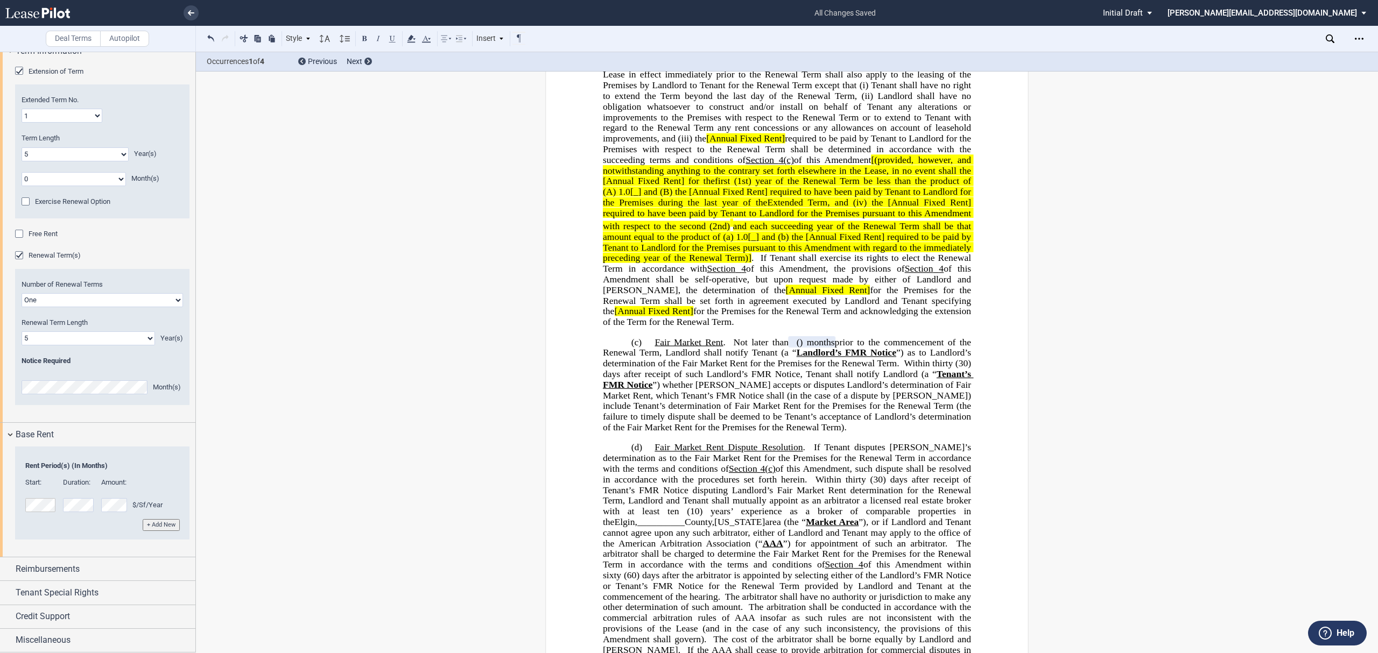
click at [168, 528] on button "+ Add New" at bounding box center [161, 524] width 37 height 11
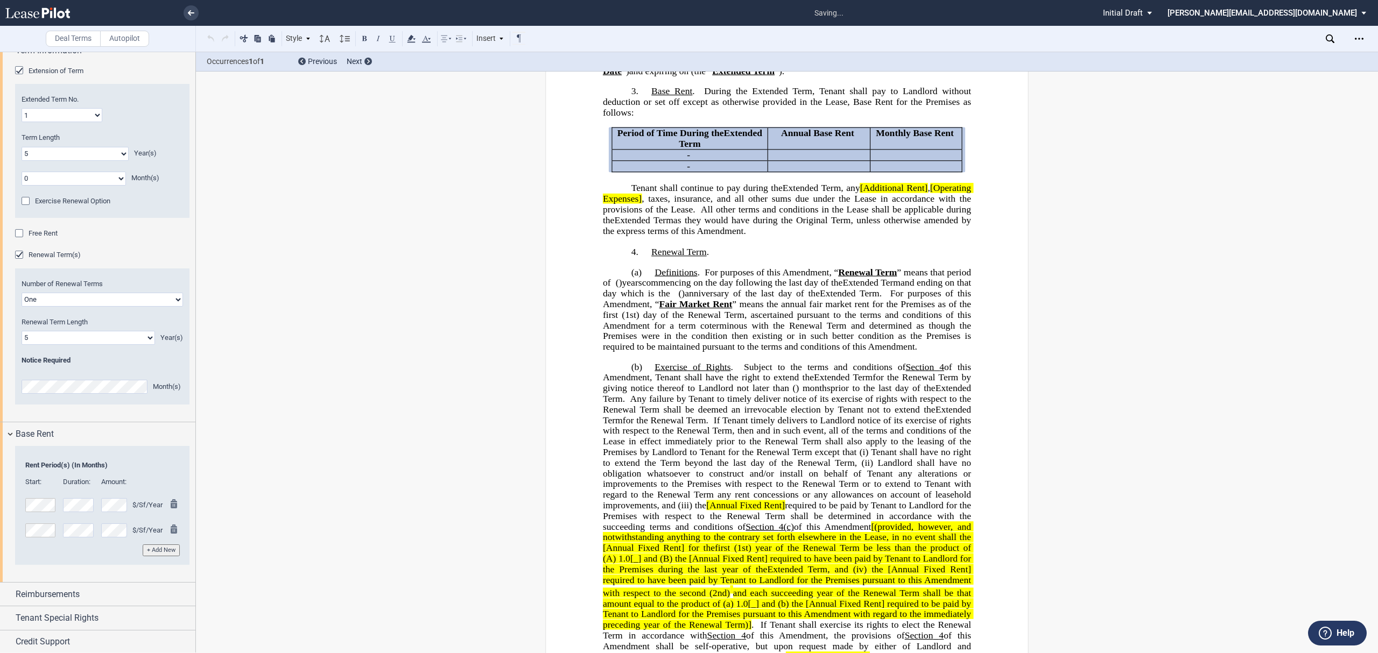
scroll to position [337, 0]
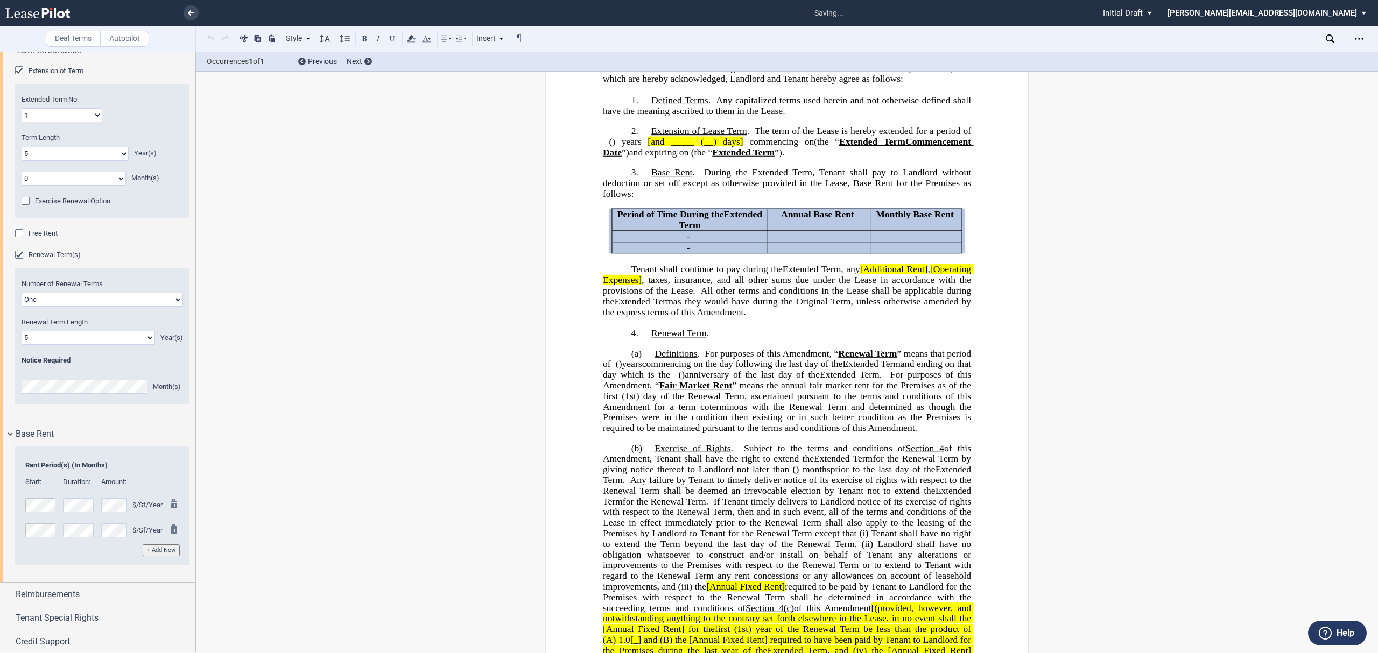
click at [168, 549] on button "+ Add New" at bounding box center [161, 550] width 37 height 11
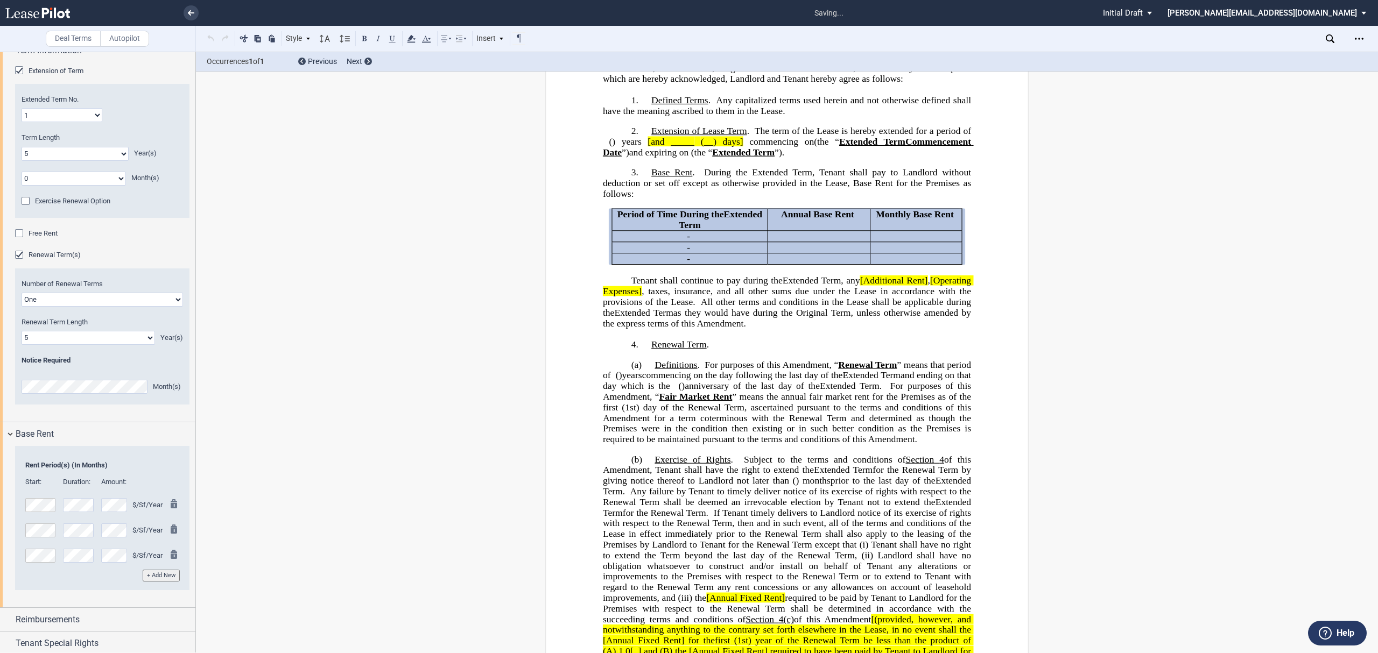
click at [162, 573] on button "+ Add New" at bounding box center [161, 575] width 37 height 11
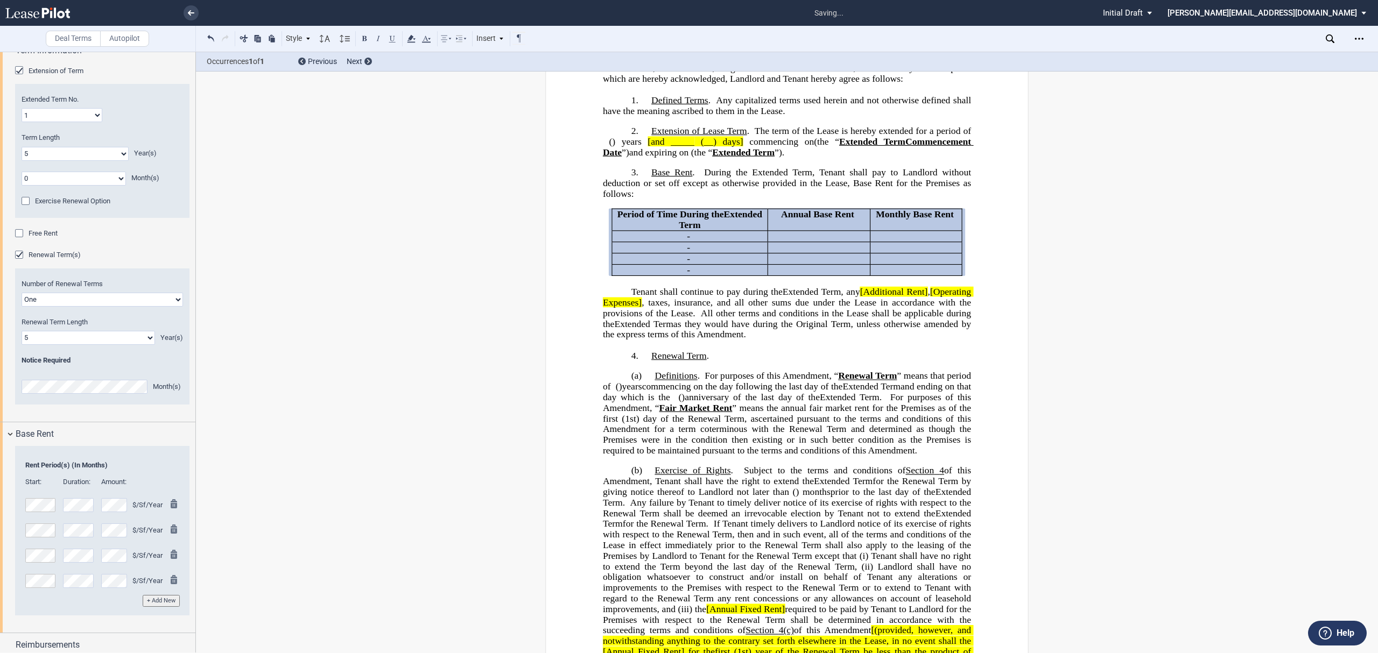
click at [166, 601] on button "+ Add New" at bounding box center [161, 600] width 37 height 11
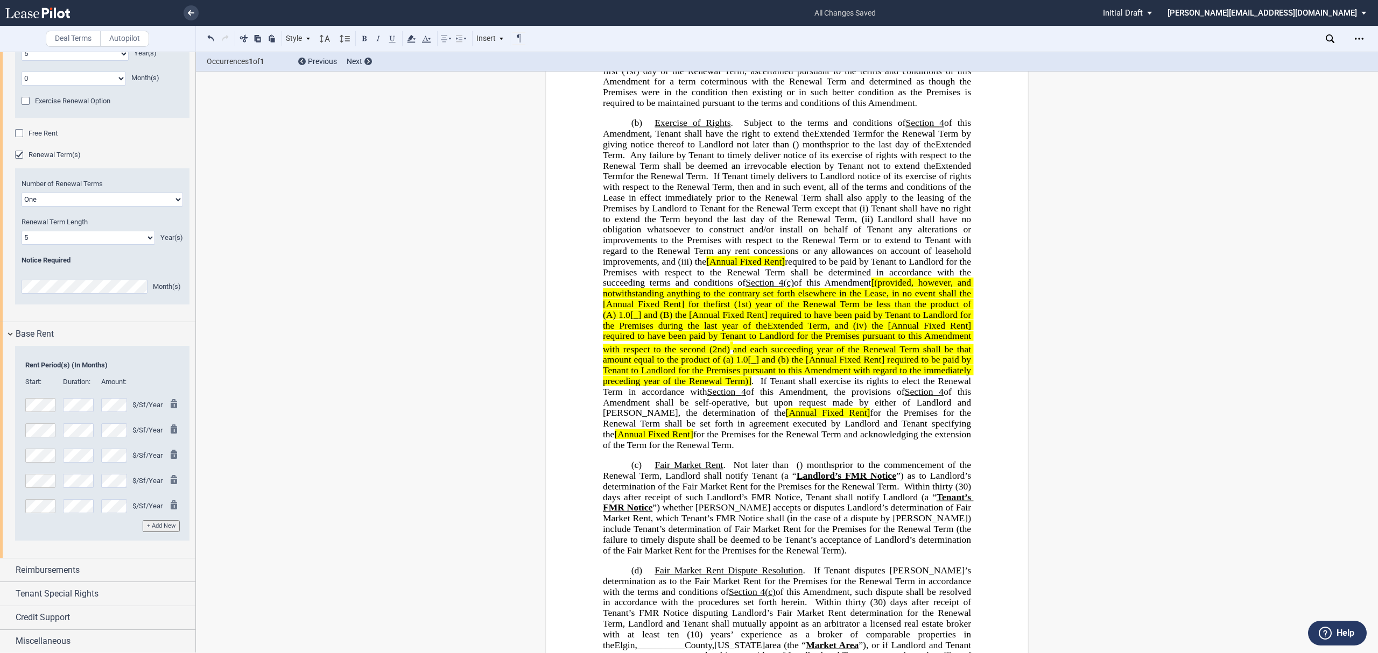
scroll to position [1333, 0]
click at [72, 565] on span "Reimbursements" at bounding box center [48, 569] width 64 height 13
click at [48, 591] on span "Add Triple Net Reimbursements" at bounding box center [77, 589] width 97 height 8
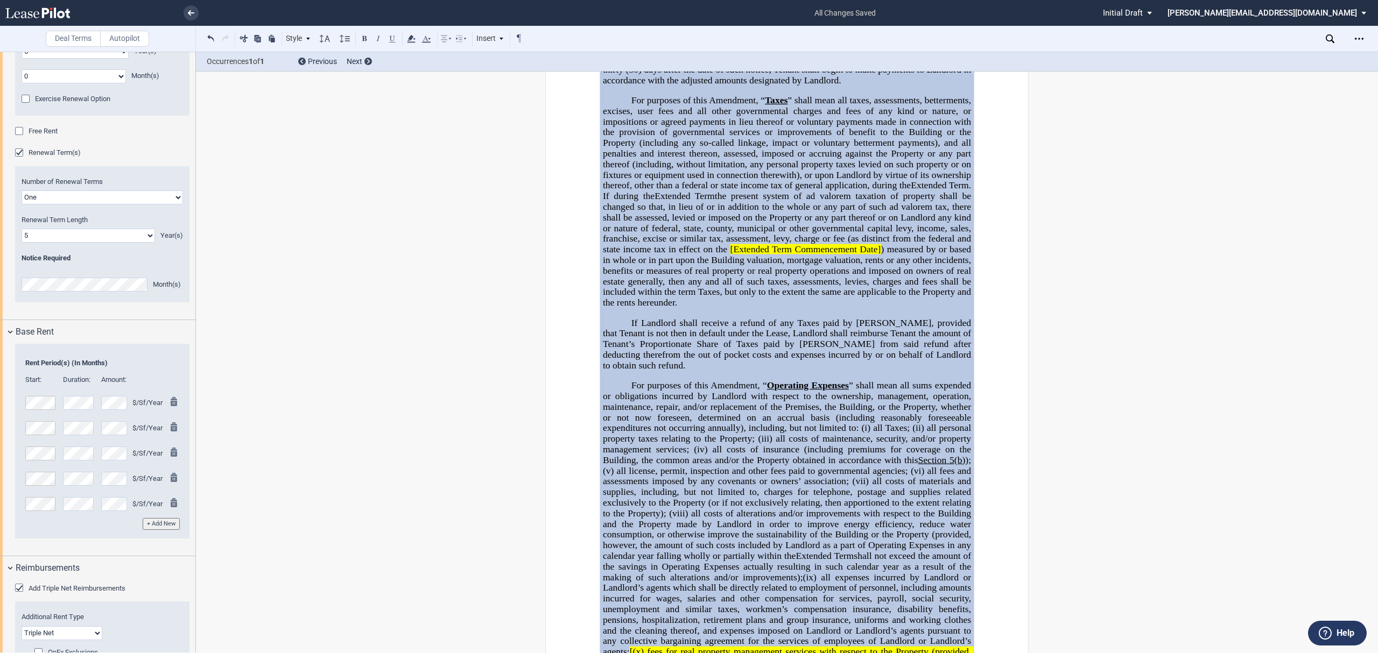
scroll to position [2152, 0]
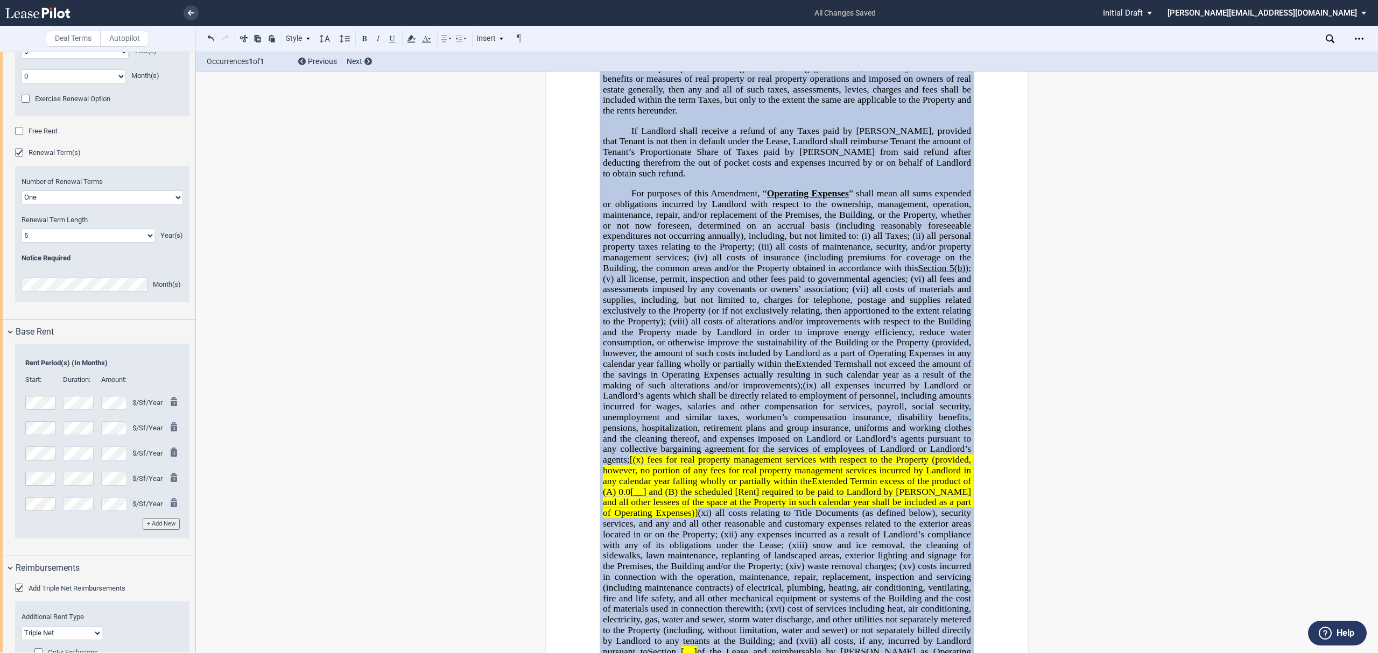
click at [16, 590] on div "Add Triple Net Reimbursements" at bounding box center [20, 589] width 11 height 11
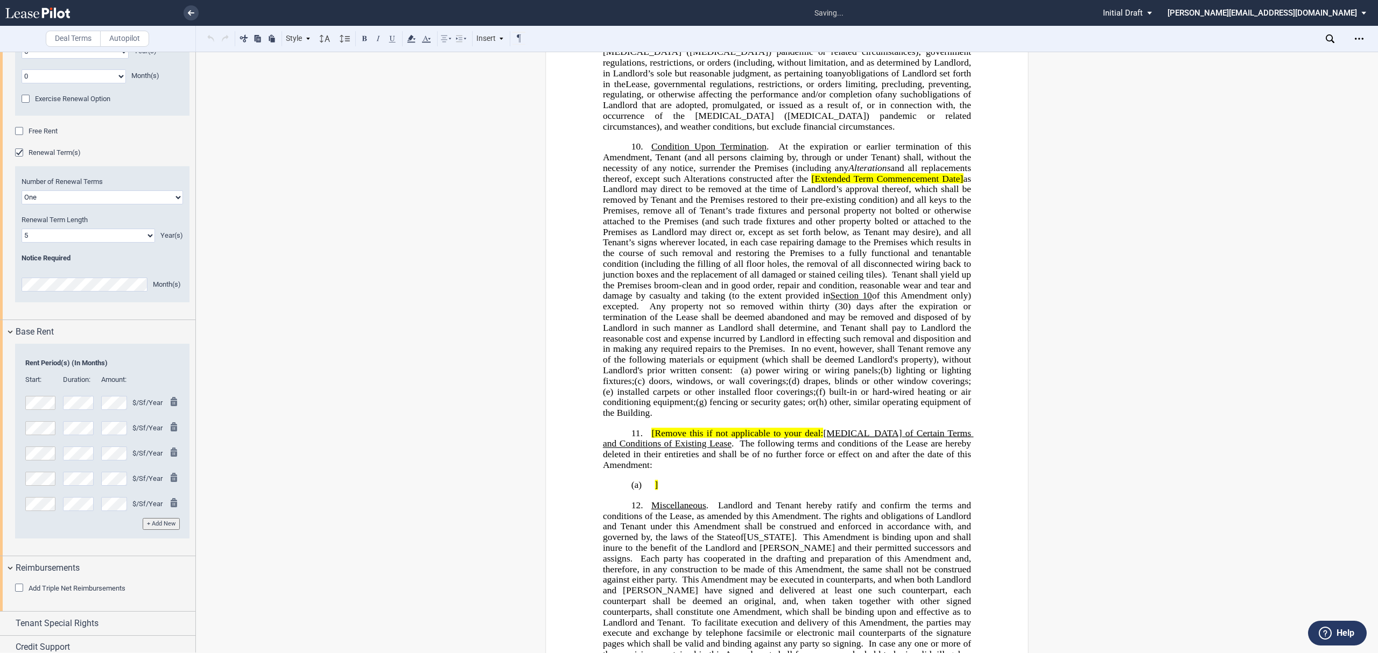
scroll to position [2224, 0]
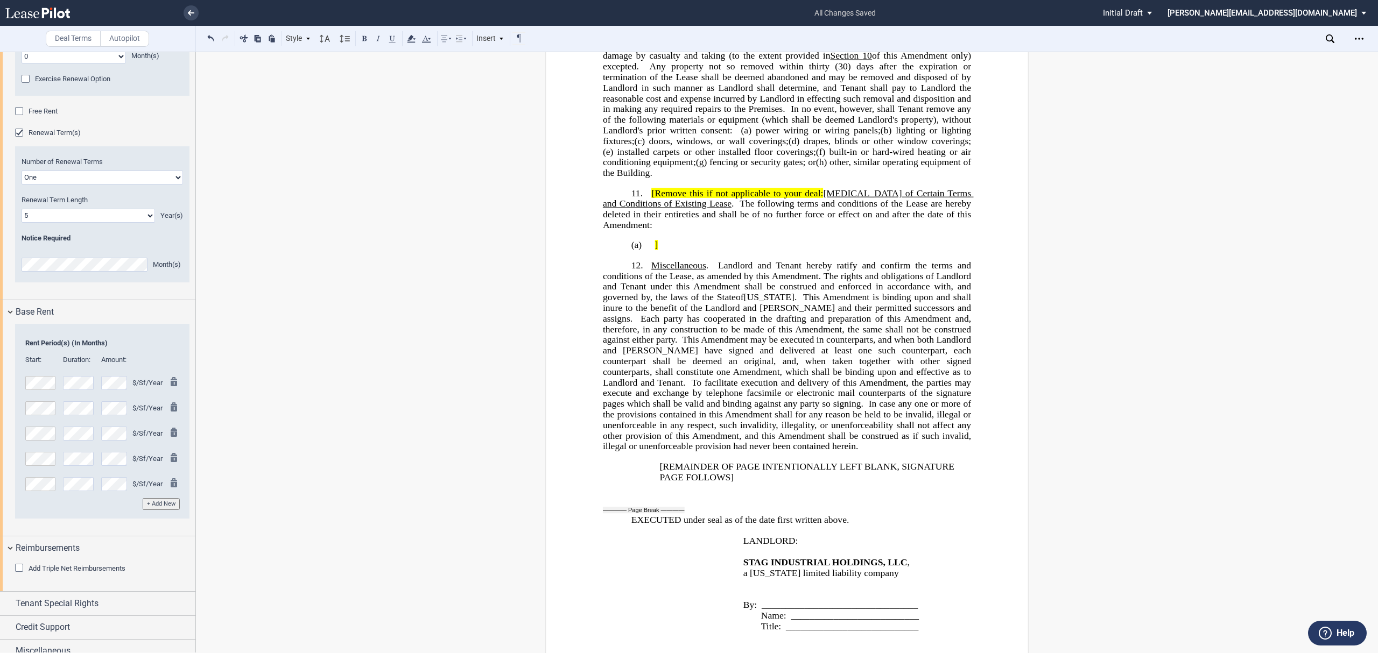
scroll to position [1364, 0]
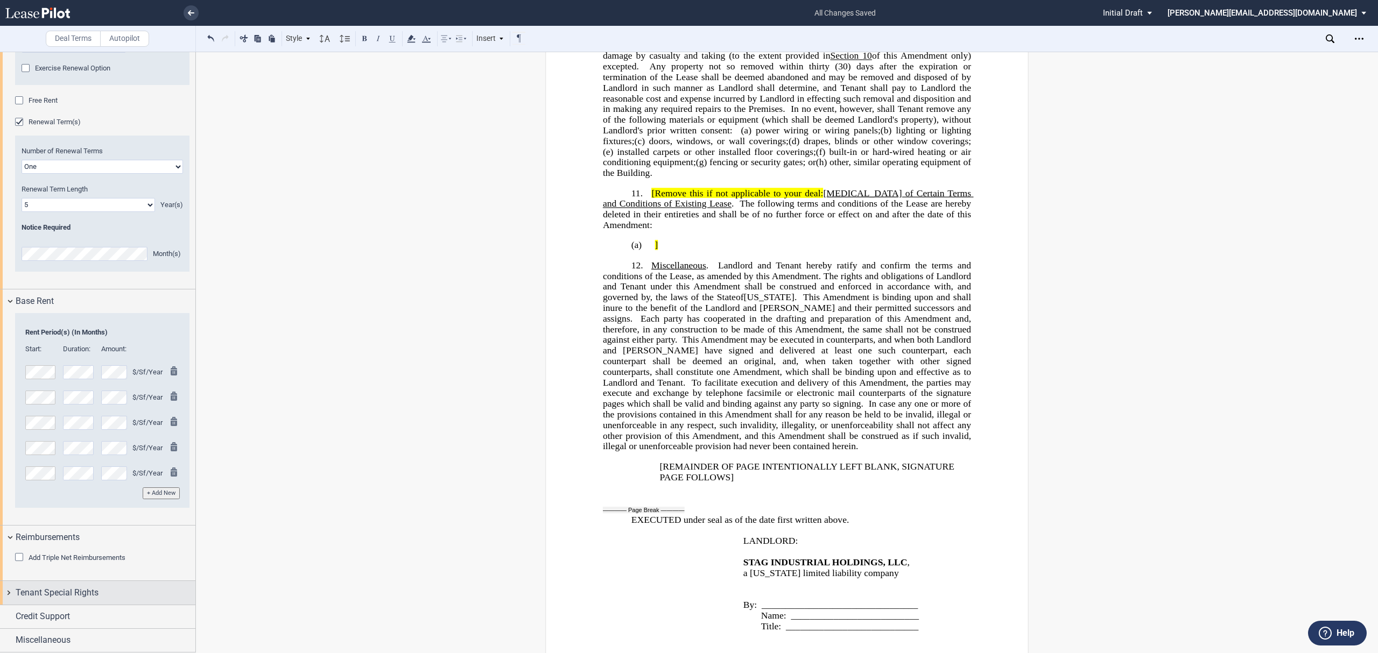
click at [95, 587] on span "Tenant Special Rights" at bounding box center [57, 593] width 83 height 13
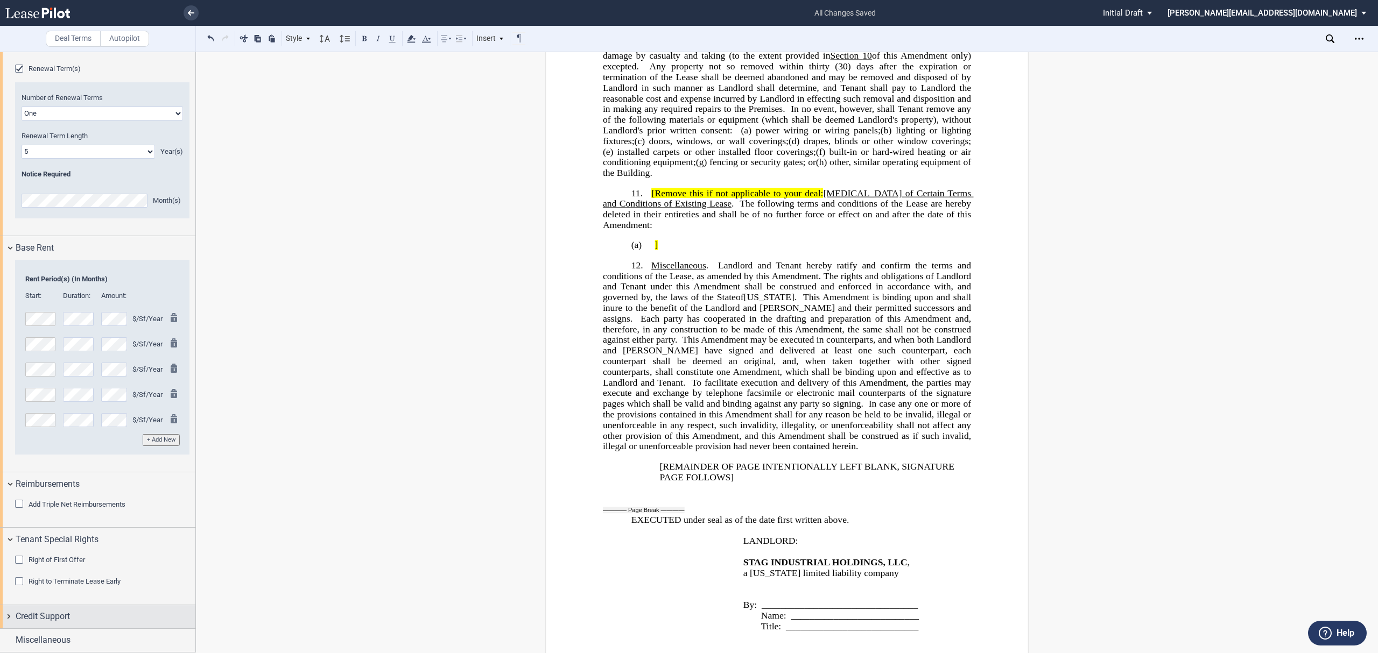
click at [59, 619] on span "Credit Support" at bounding box center [43, 616] width 54 height 13
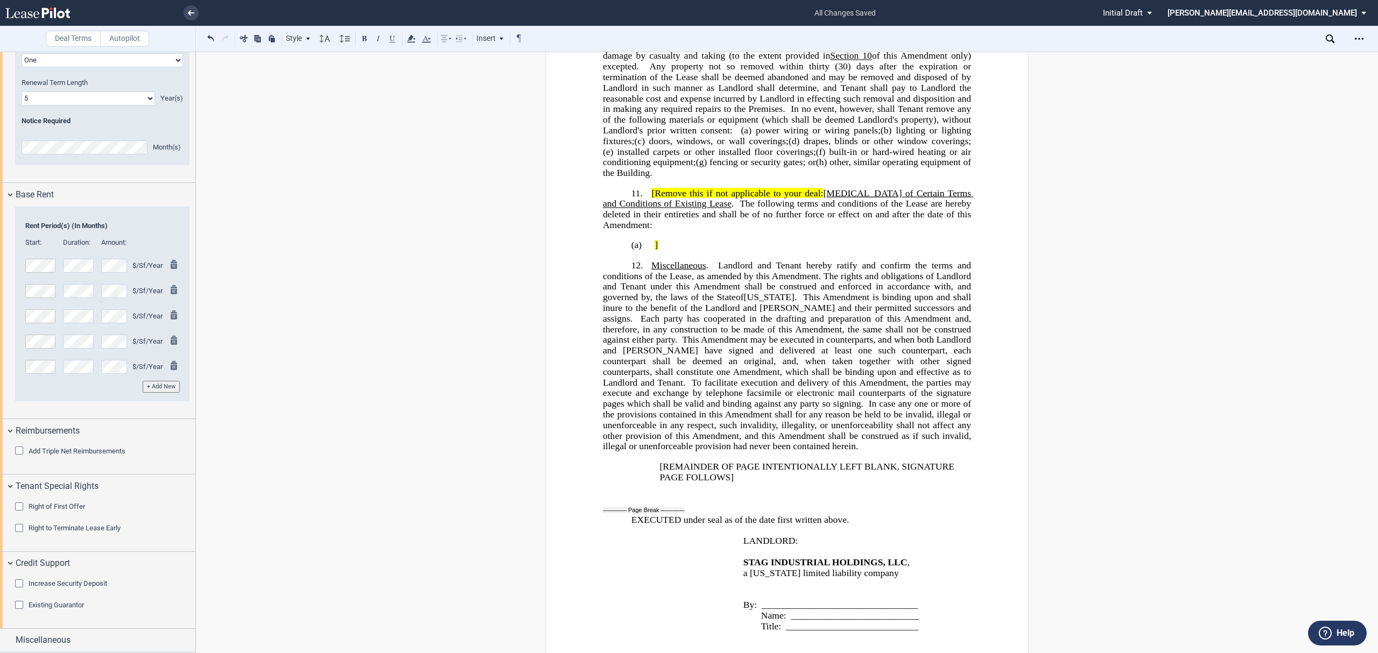
click at [20, 585] on div "Increase Security Deposit" at bounding box center [20, 585] width 11 height 11
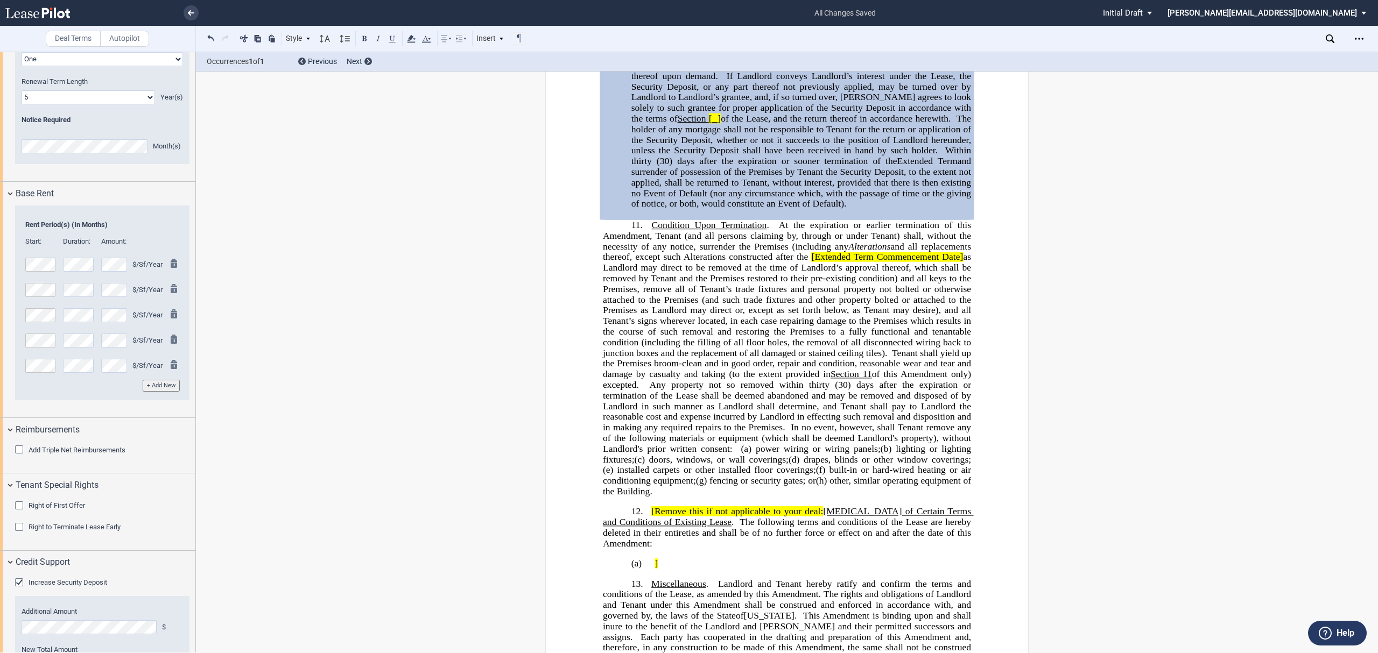
click at [20, 579] on div "Increase Security Deposit" at bounding box center [20, 584] width 11 height 11
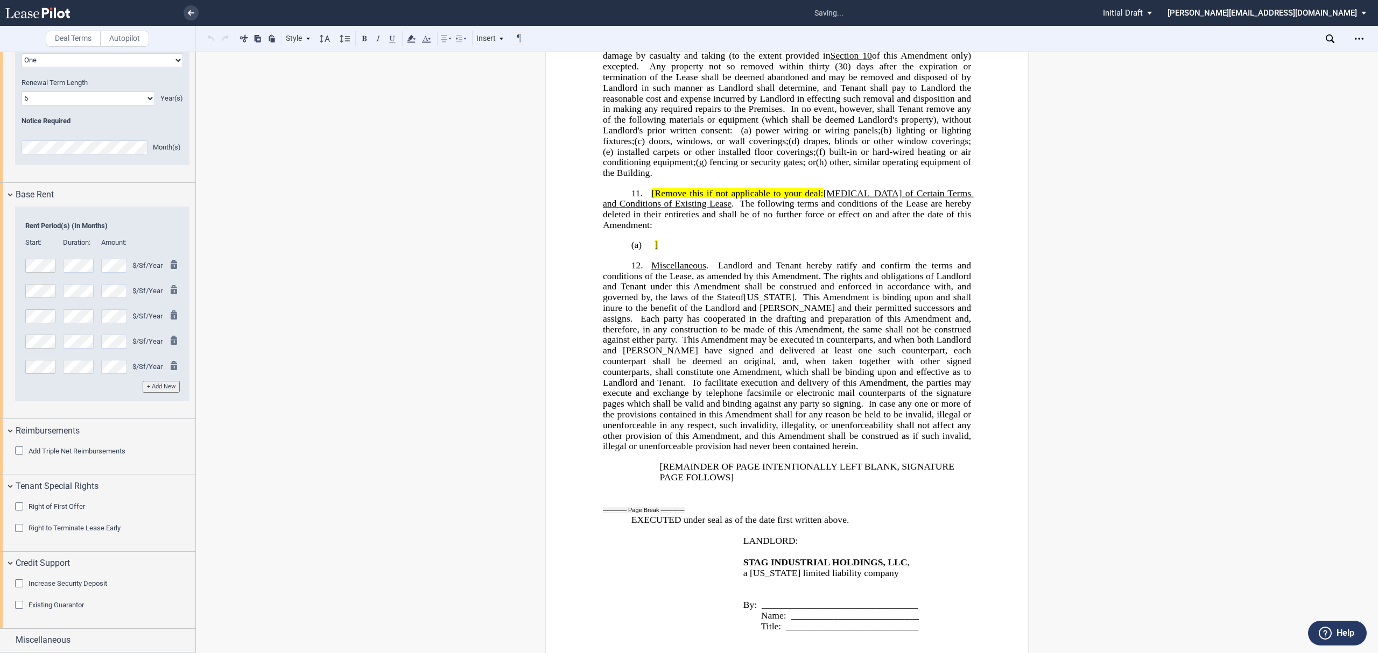
click at [19, 603] on div "Existing Guarantor" at bounding box center [20, 606] width 11 height 11
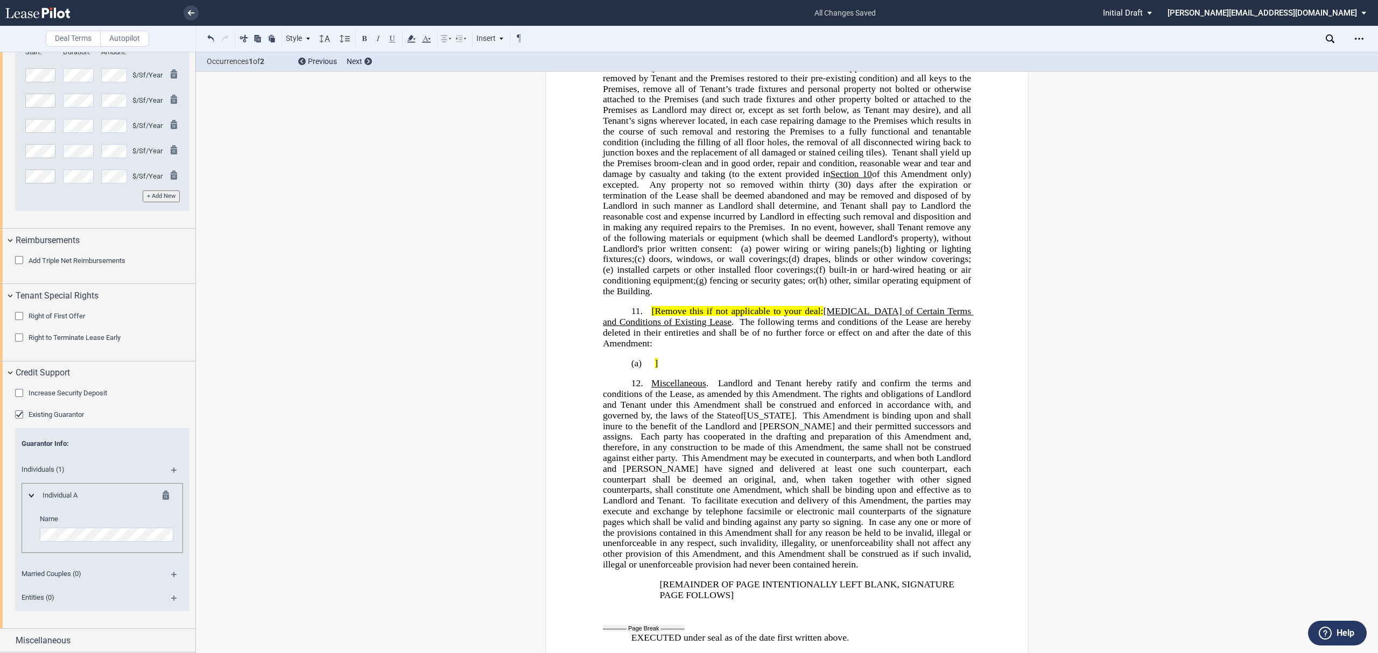
scroll to position [2343, 0]
drag, startPoint x: 127, startPoint y: 642, endPoint x: 128, endPoint y: 627, distance: 14.5
click at [126, 642] on div "Miscellaneous" at bounding box center [106, 641] width 180 height 13
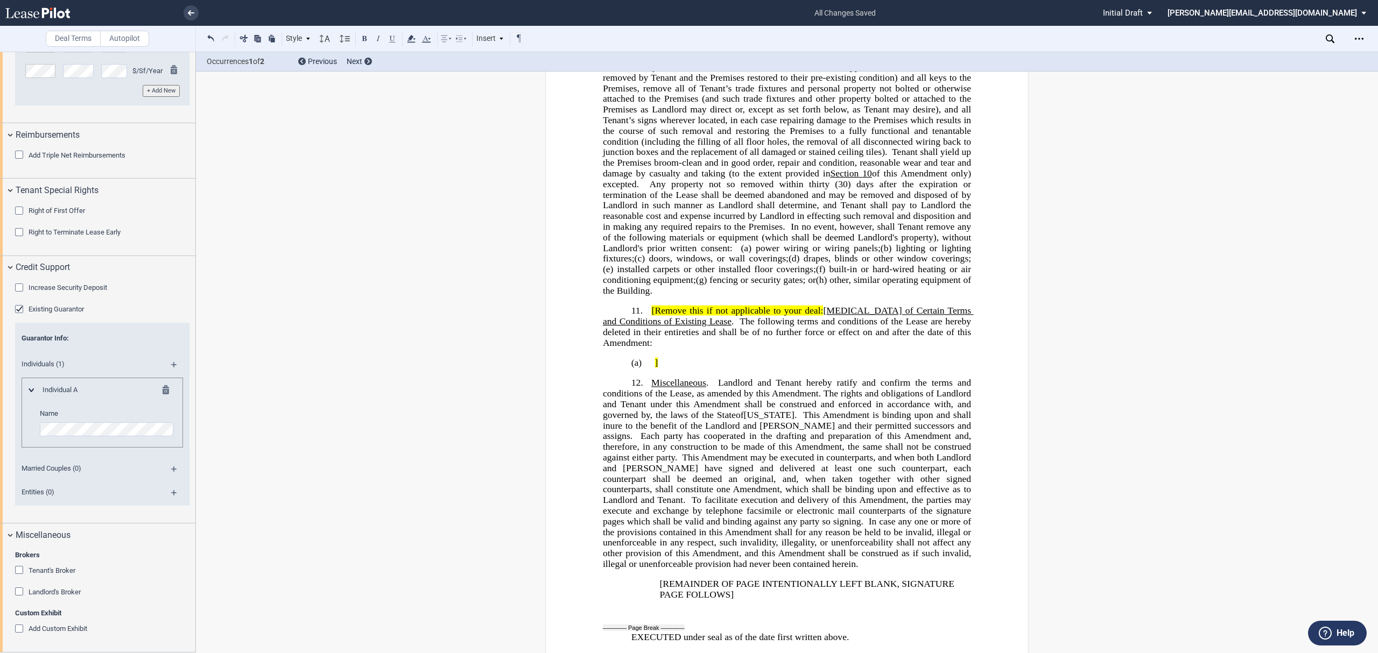
click at [18, 571] on div "Tenant's Broker" at bounding box center [20, 571] width 11 height 11
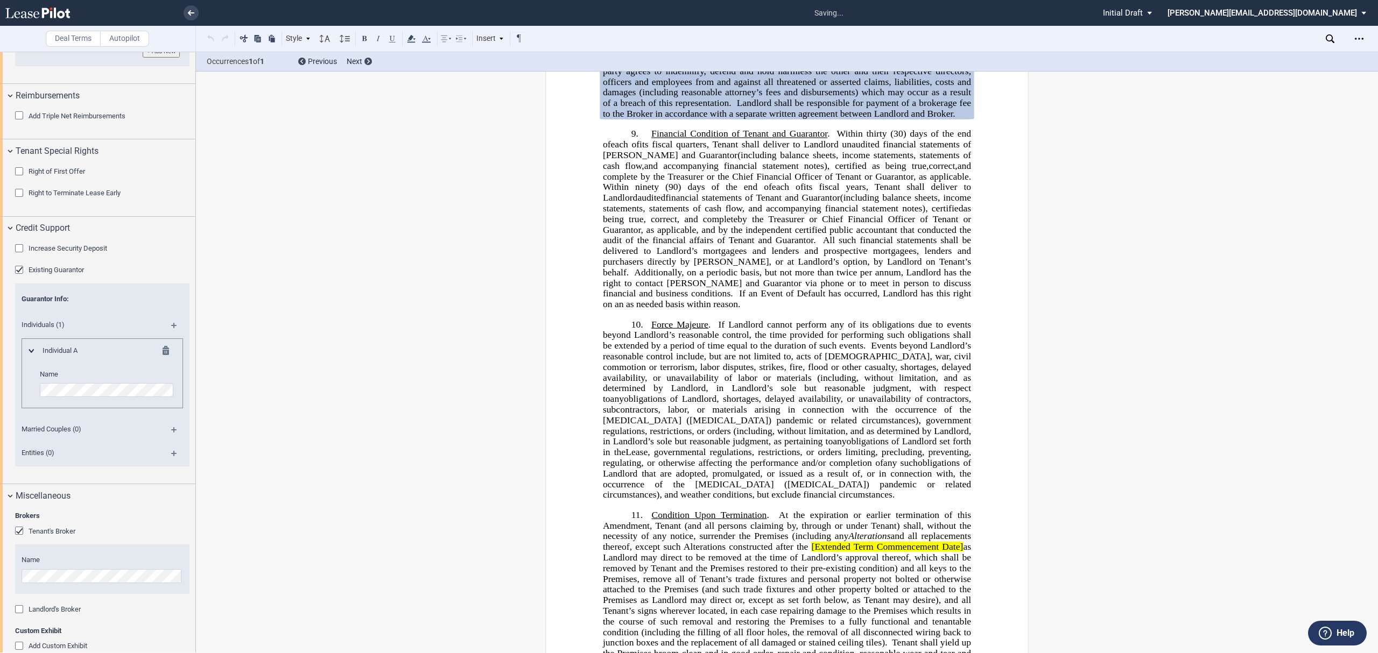
scroll to position [1824, 0]
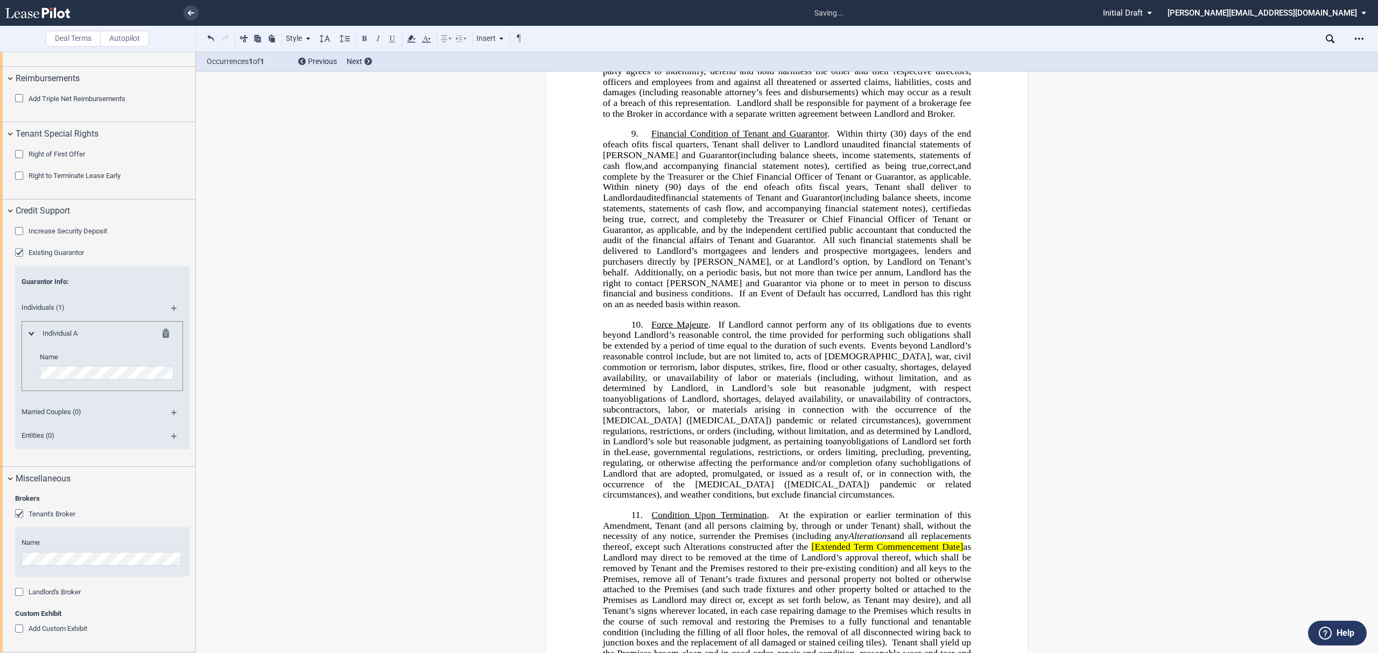
click at [20, 593] on div "Landlord's Broker" at bounding box center [20, 593] width 11 height 11
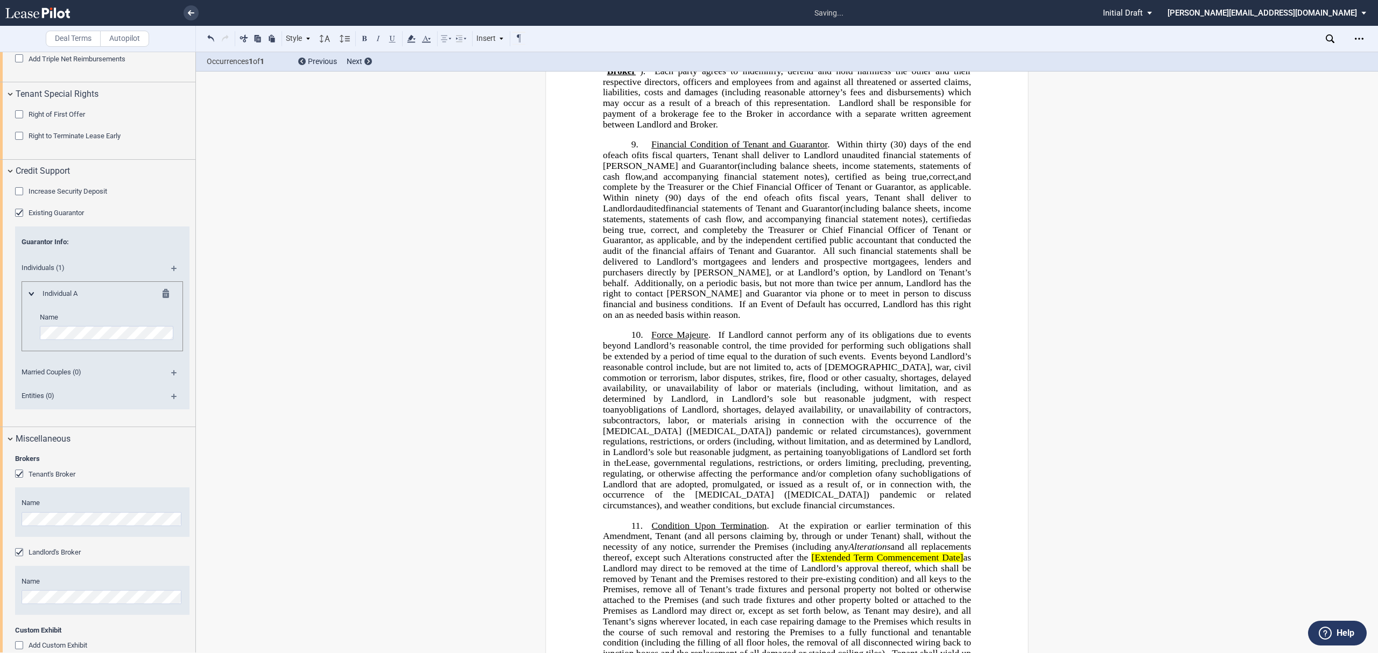
scroll to position [1880, 0]
